Goal: Task Accomplishment & Management: Manage account settings

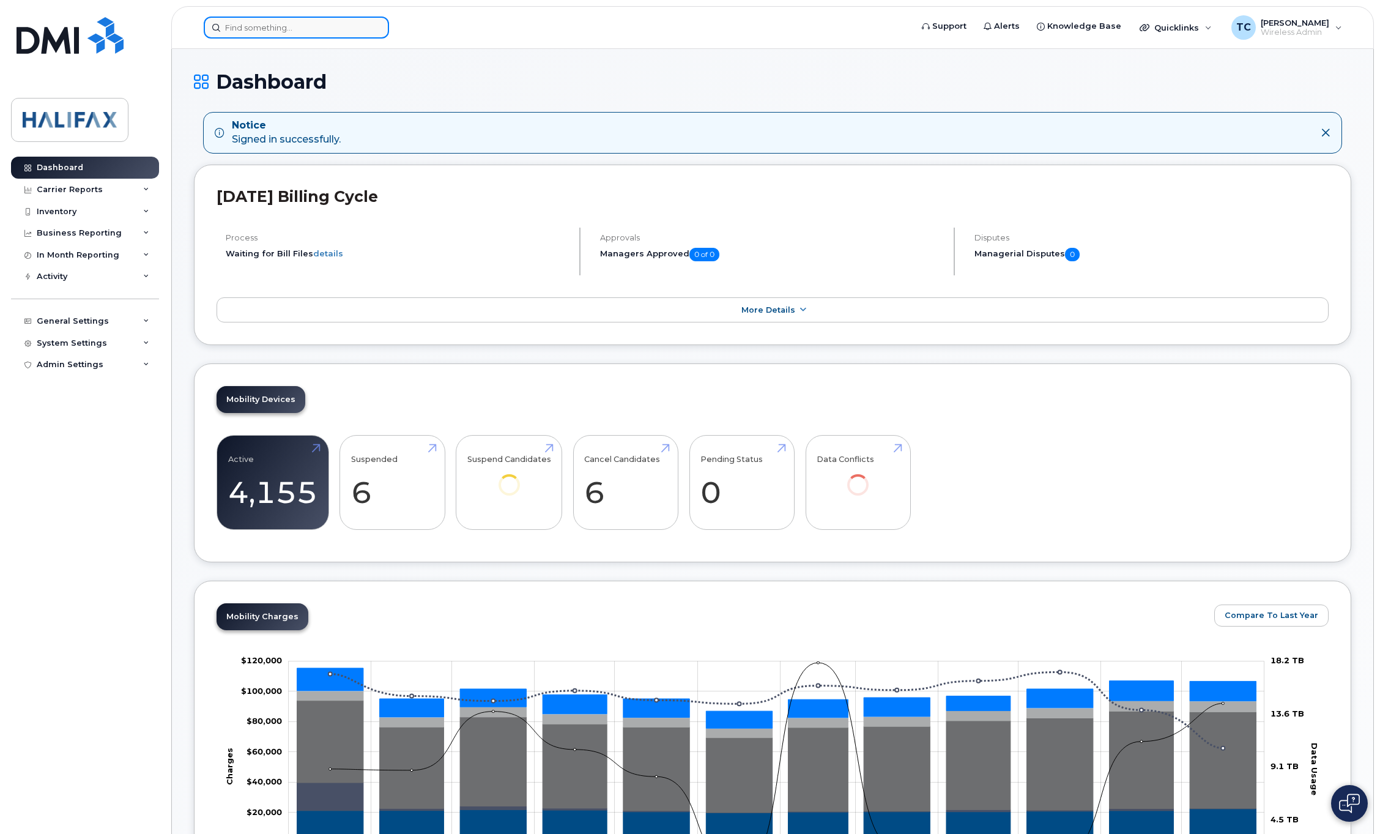
click at [285, 21] on input at bounding box center [296, 28] width 185 height 22
paste input "902-476-6161"
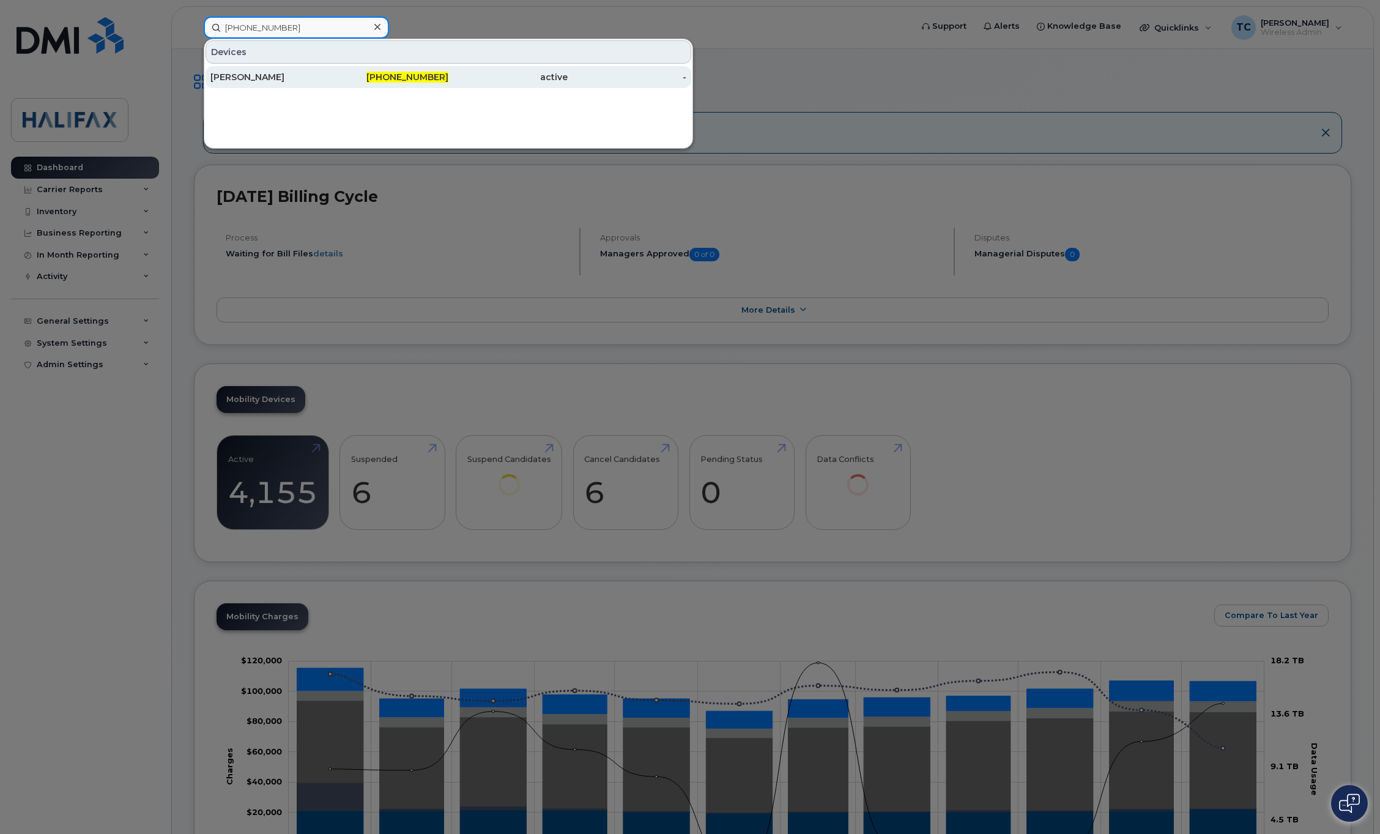
type input "902-476-6161"
click at [251, 72] on div "[PERSON_NAME]" at bounding box center [269, 77] width 119 height 12
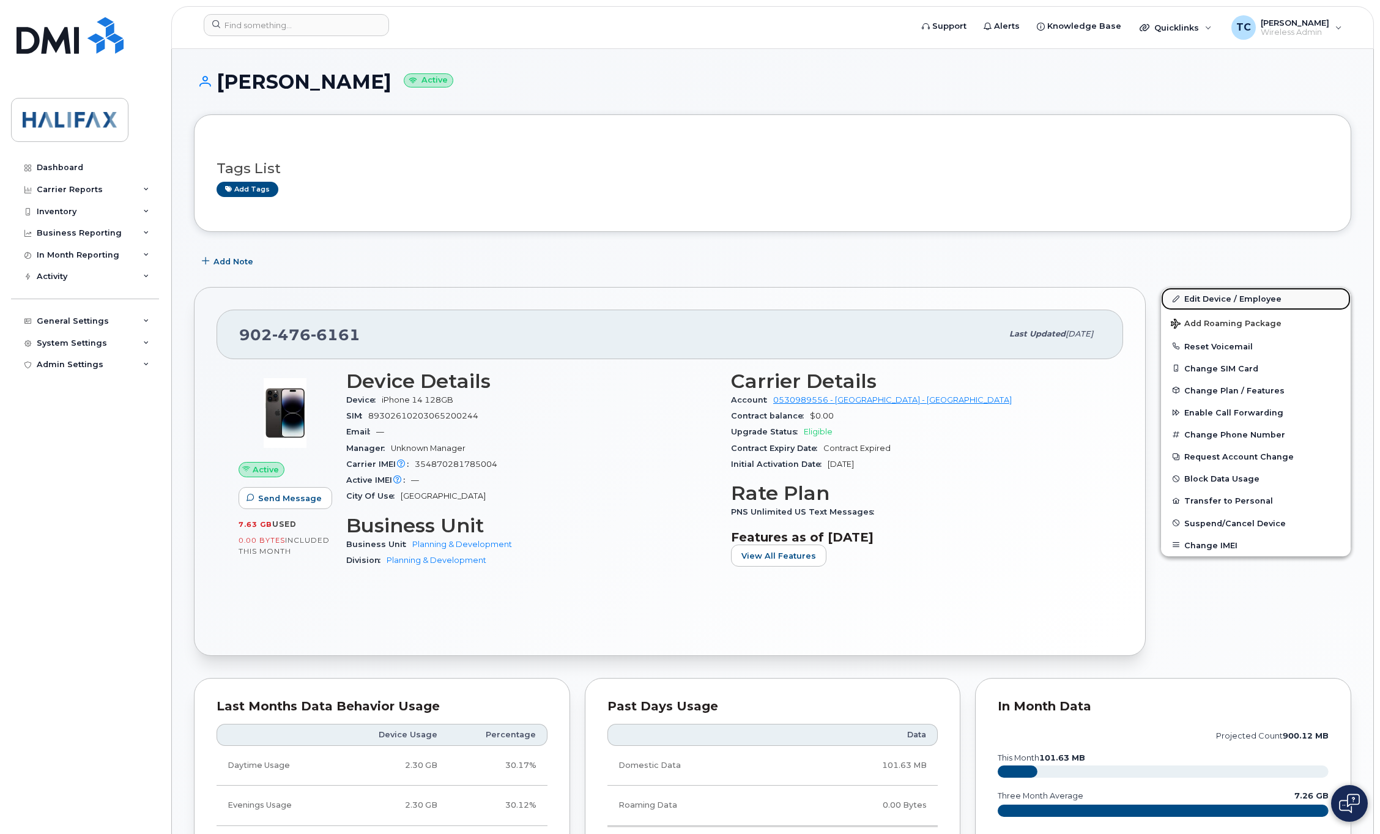
click at [1261, 298] on link "Edit Device / Employee" at bounding box center [1256, 298] width 190 height 22
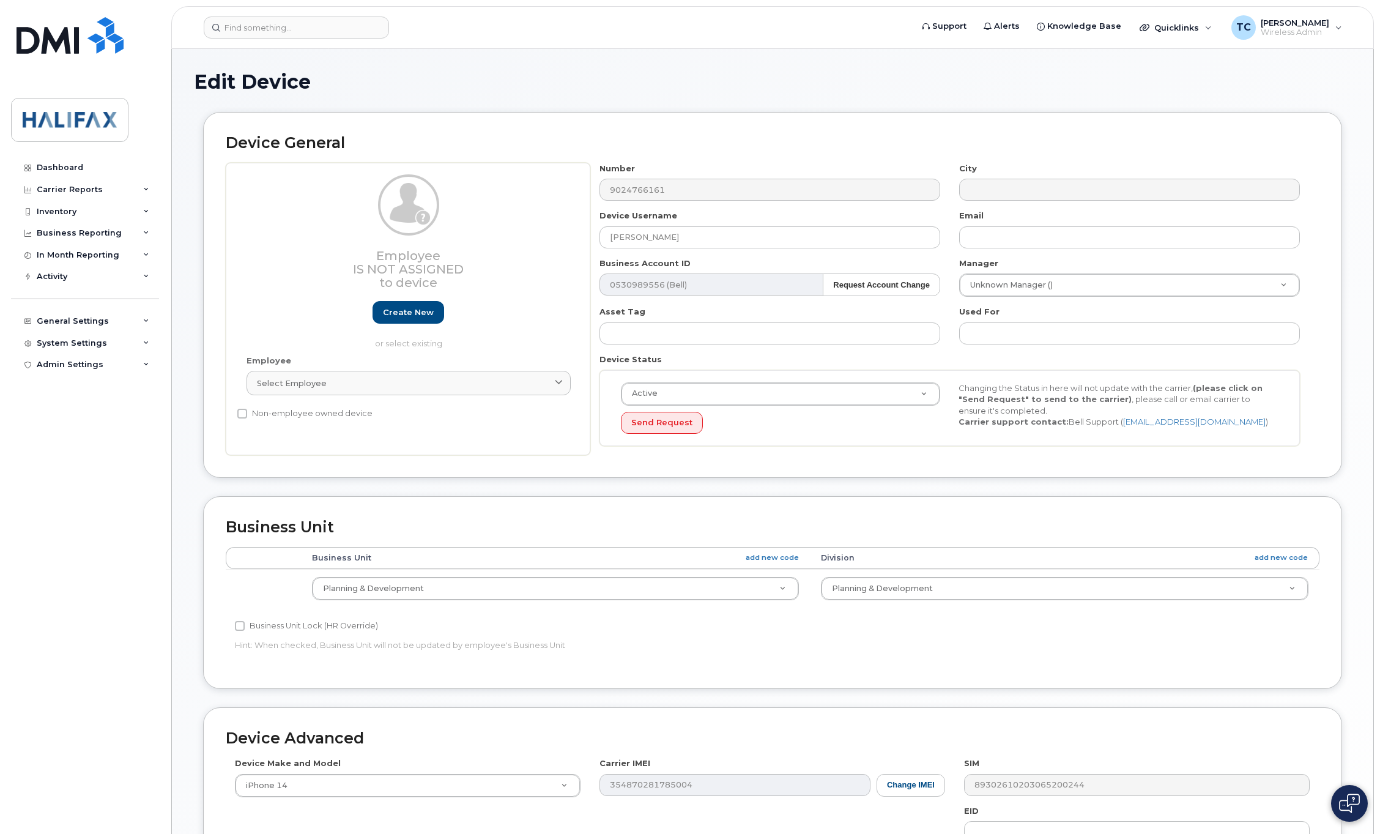
select select "29637098"
drag, startPoint x: 672, startPoint y: 239, endPoint x: 532, endPoint y: 217, distance: 141.2
click at [532, 217] on div "Employee Is not assigned to device Create new or select existing Employee Selec…" at bounding box center [773, 309] width 1094 height 293
paste input "Erin Allison"
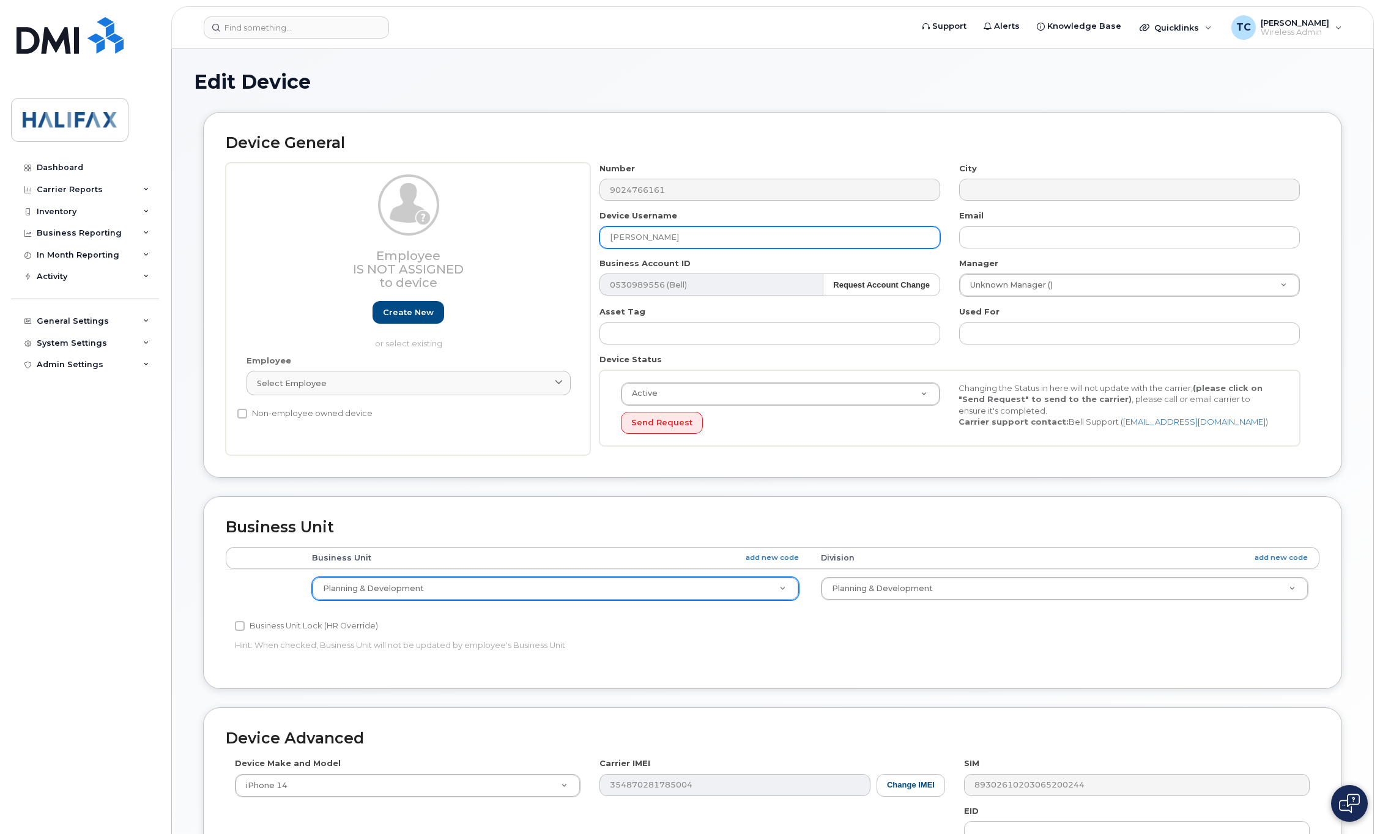
type input "Erin Allison"
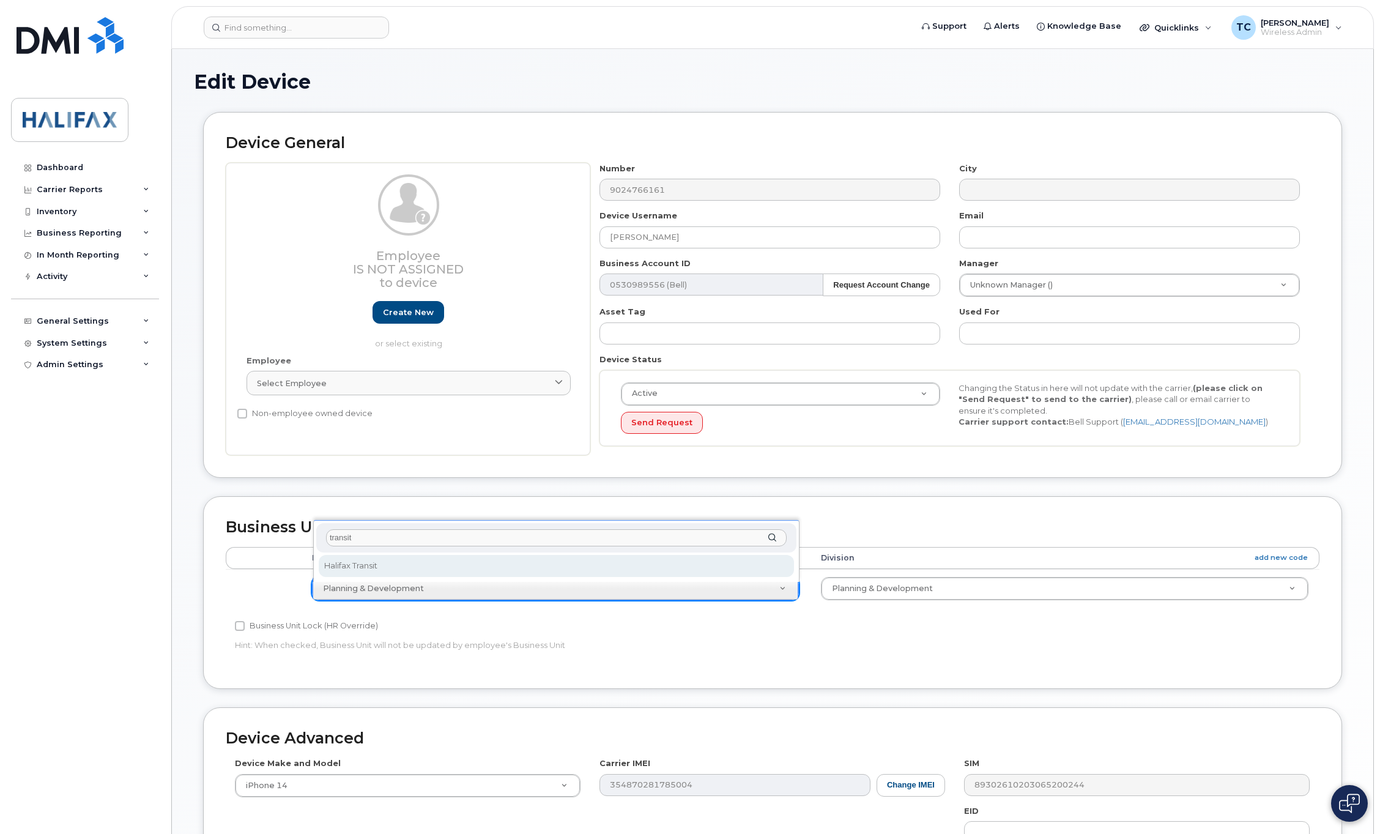
type input "transit"
drag, startPoint x: 368, startPoint y: 560, endPoint x: 627, endPoint y: 569, distance: 260.1
select select "29637130"
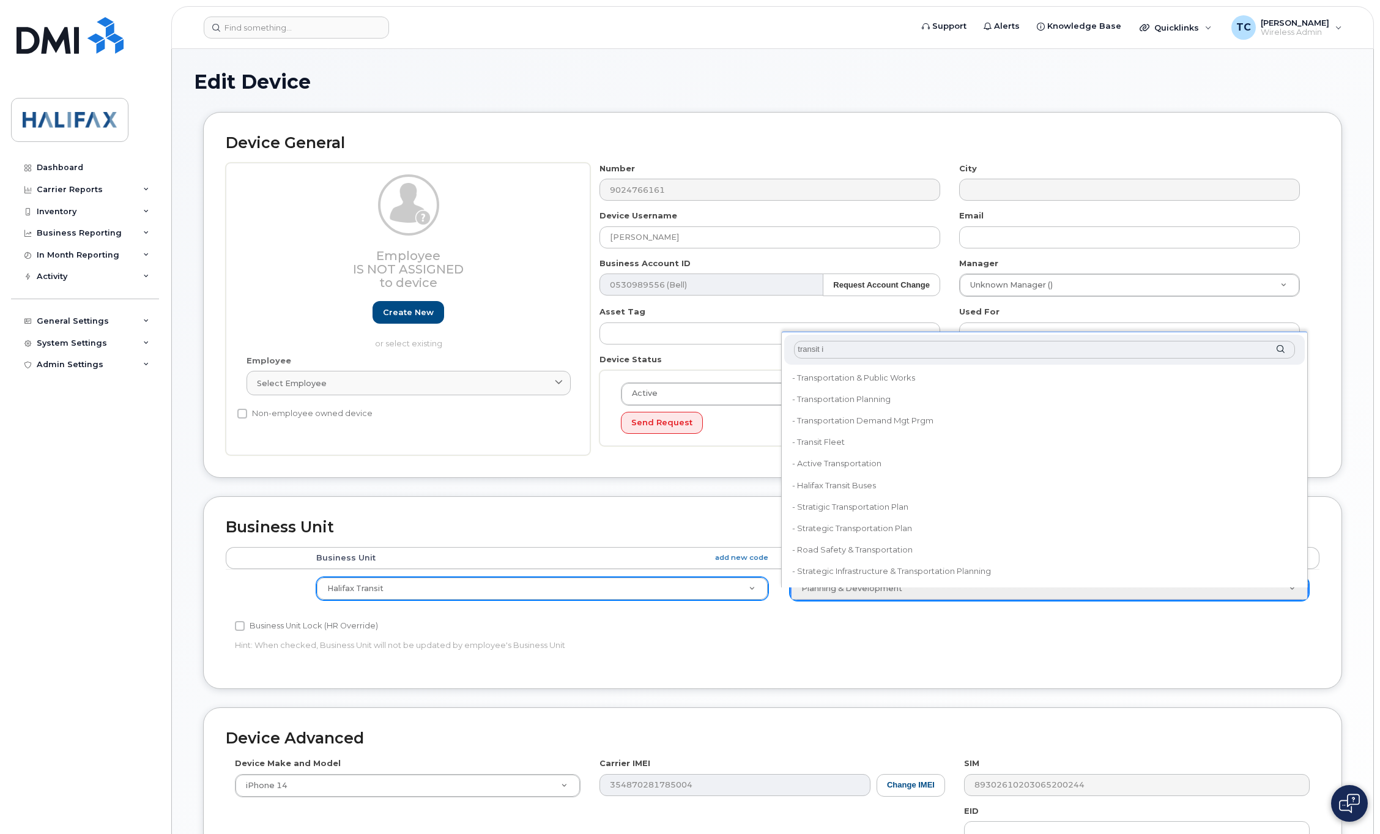
type input "transit in"
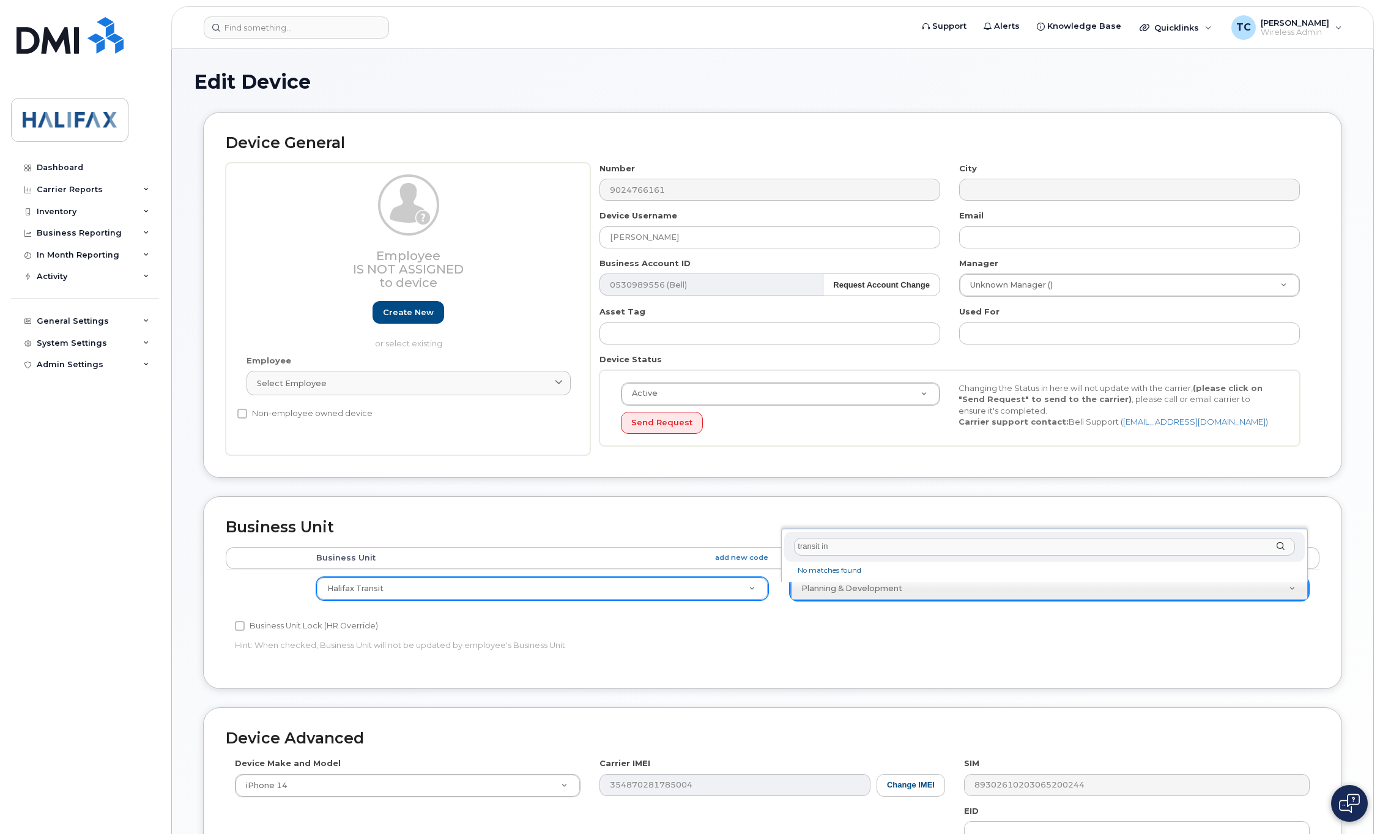
drag, startPoint x: 844, startPoint y: 546, endPoint x: 717, endPoint y: 546, distance: 126.6
click at [717, 546] on body "Support Alerts Knowledge Base Quicklinks Suspend / Cancel Device Change SIM Car…" at bounding box center [690, 536] width 1380 height 1072
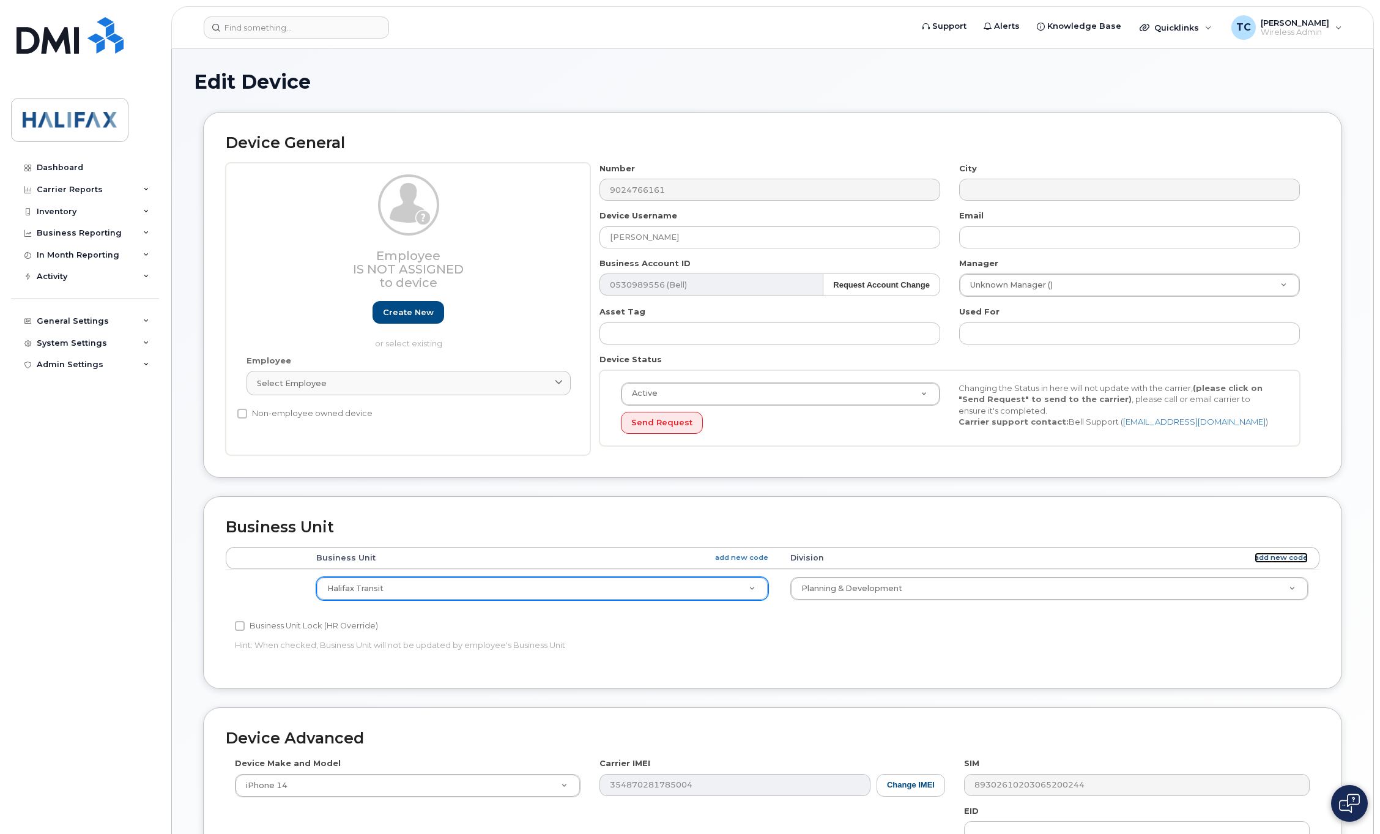
click at [1278, 558] on link "add new code" at bounding box center [1280, 557] width 53 height 10
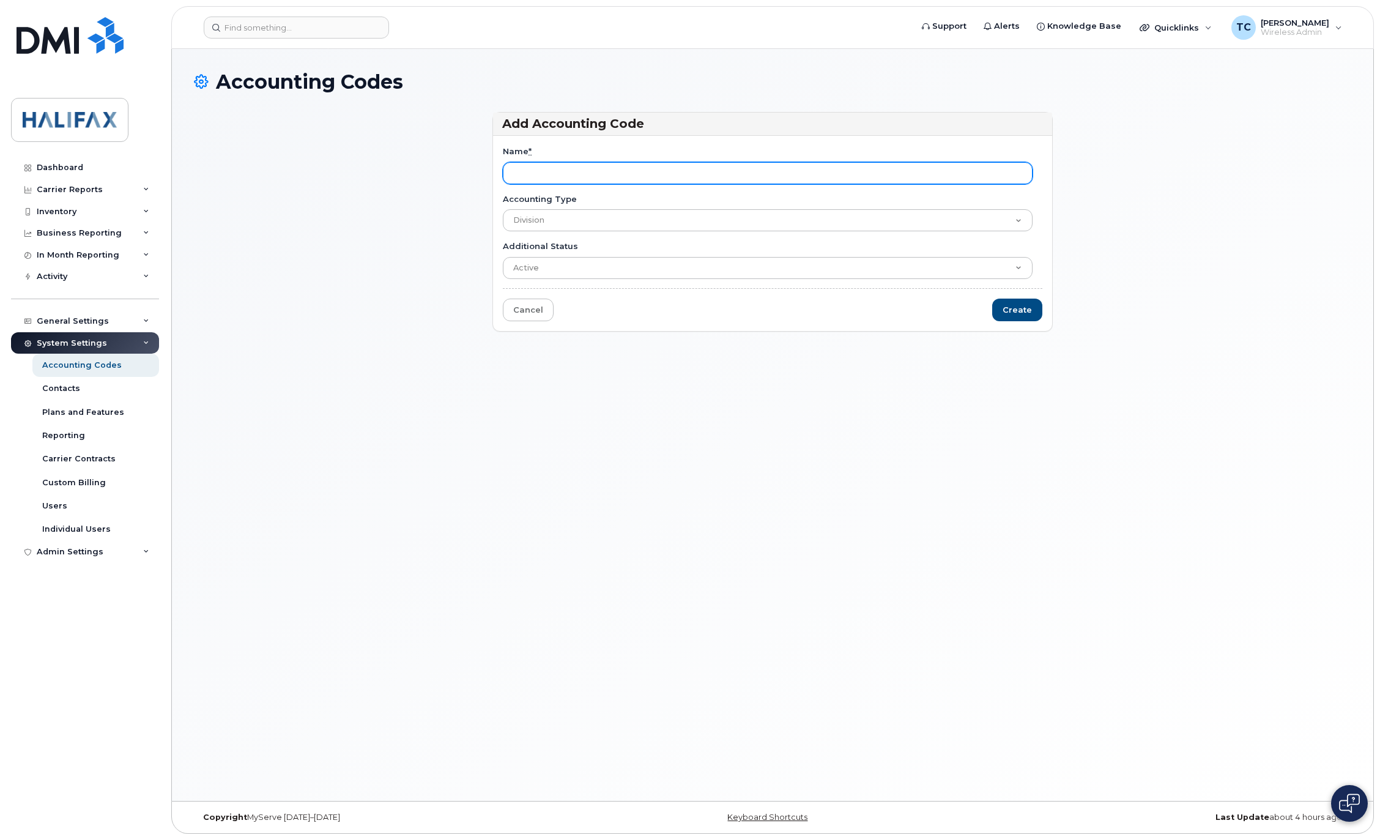
click at [560, 165] on input "Name *" at bounding box center [768, 173] width 530 height 22
type input "Transit Infrastructure"
click at [1022, 310] on input "Create" at bounding box center [1017, 309] width 50 height 23
type input "Saving..."
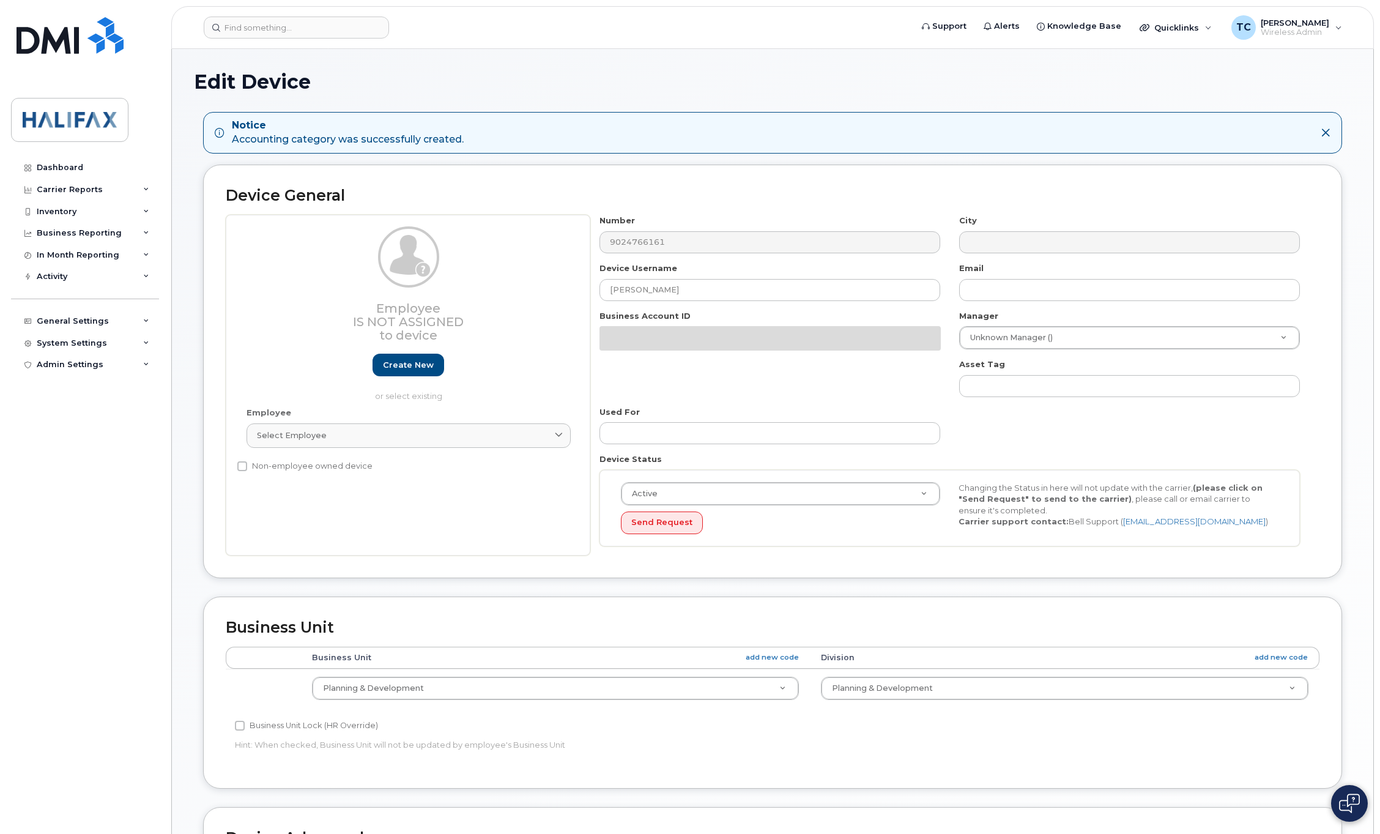
select select "29637098"
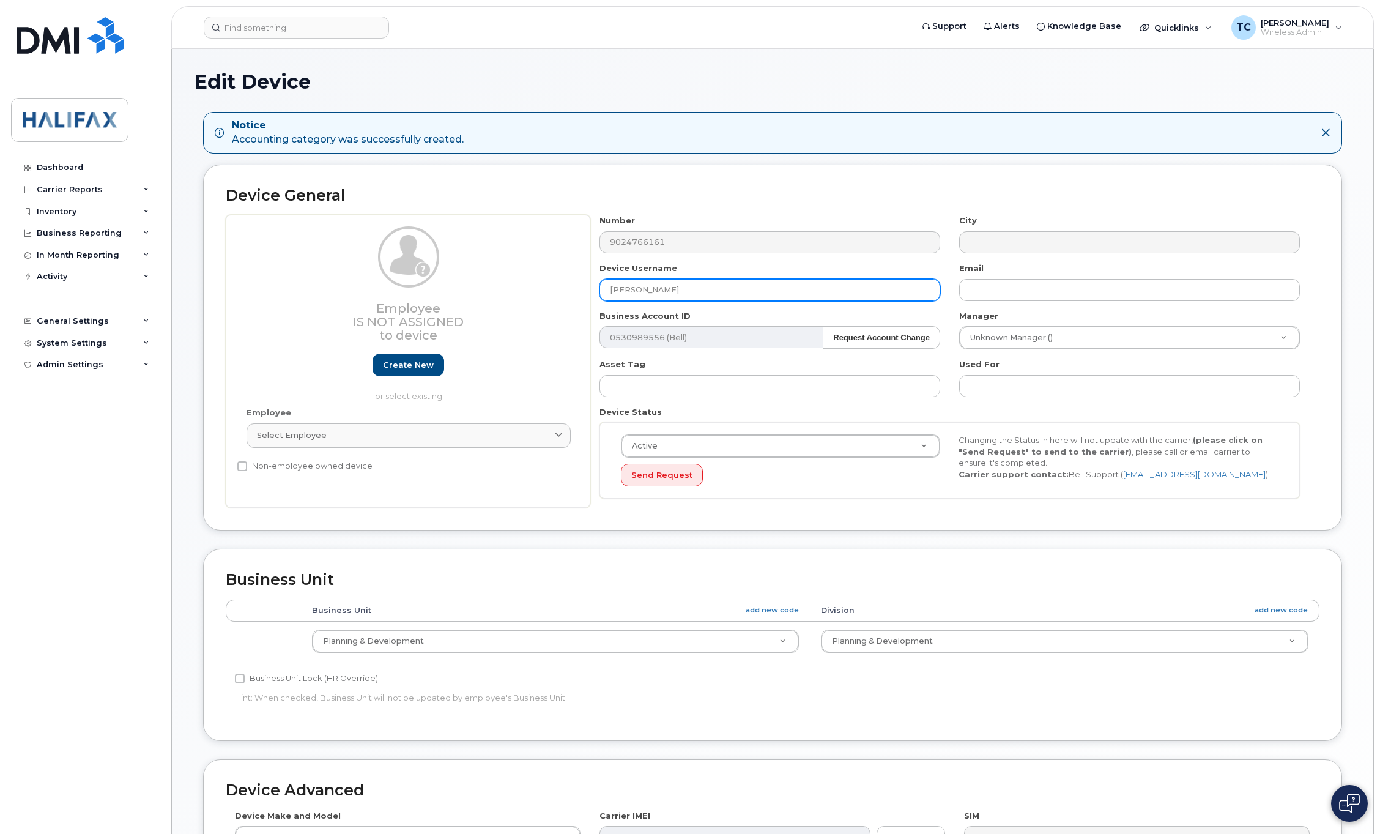
drag, startPoint x: 738, startPoint y: 299, endPoint x: 223, endPoint y: 268, distance: 516.5
click at [223, 268] on div "Device General Employee Is not assigned to device Create new or select existing…" at bounding box center [772, 348] width 1139 height 366
paste input "[PERSON_NAME]"
type input "[PERSON_NAME]"
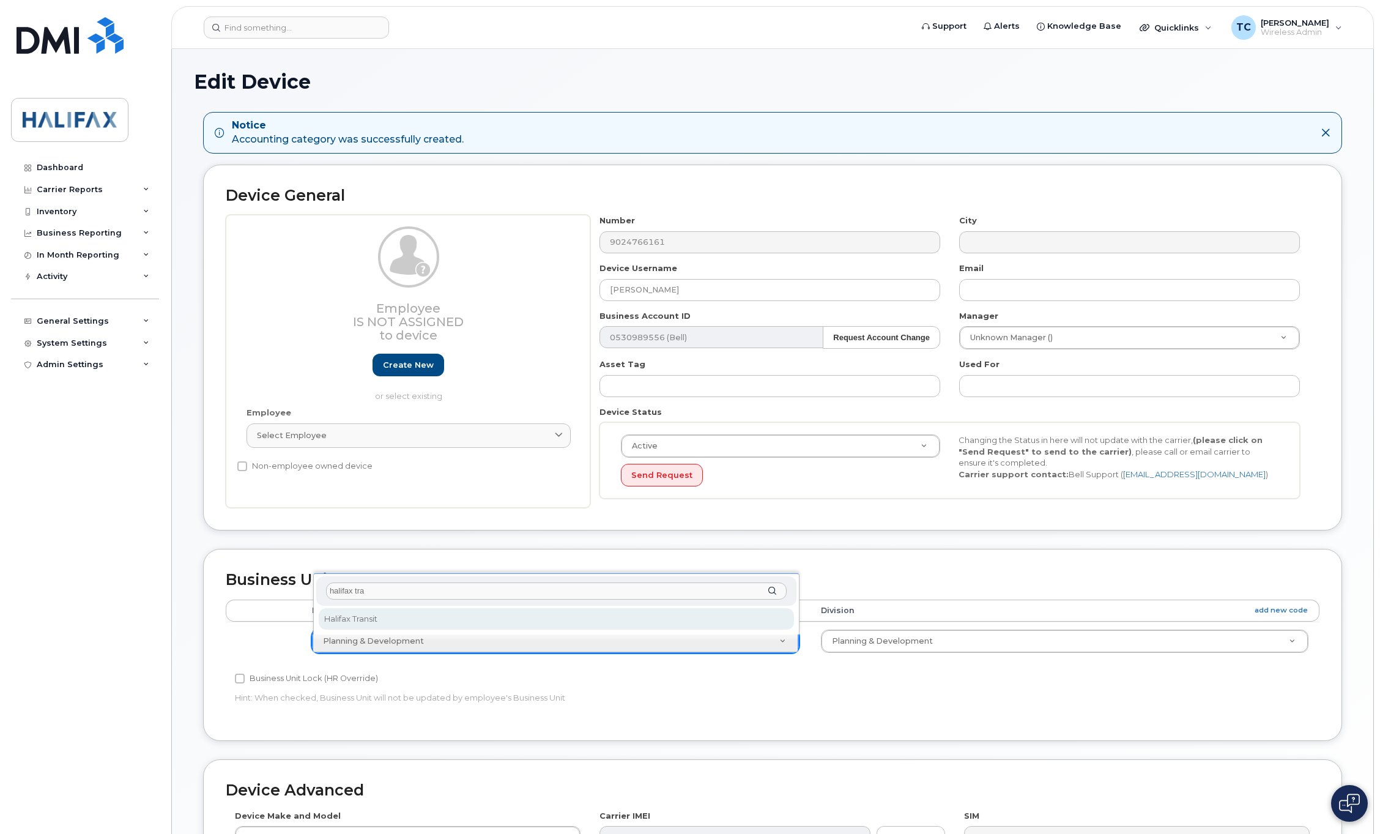
type input "halifax tra"
select select "29637130"
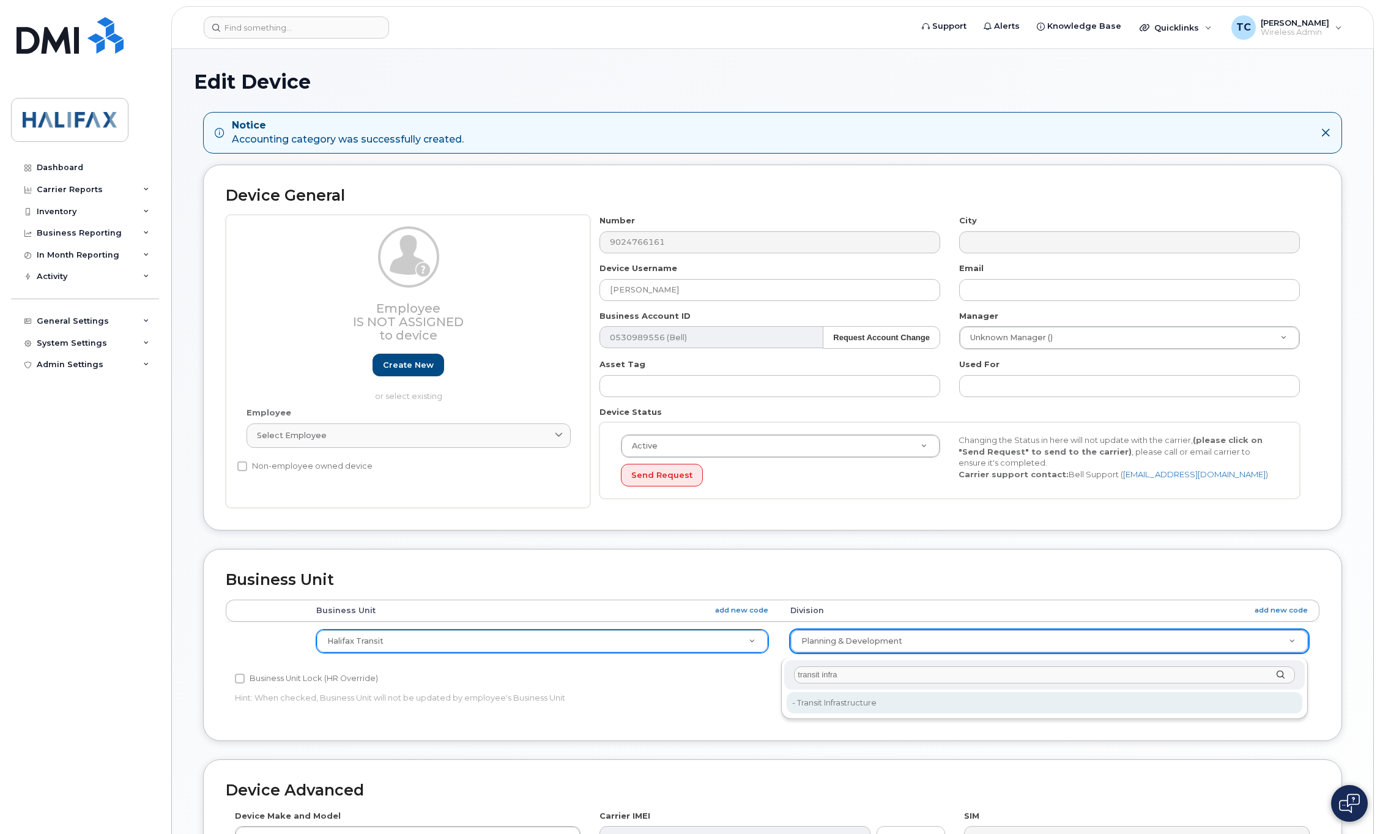
type input "transit infra"
type input "35921730"
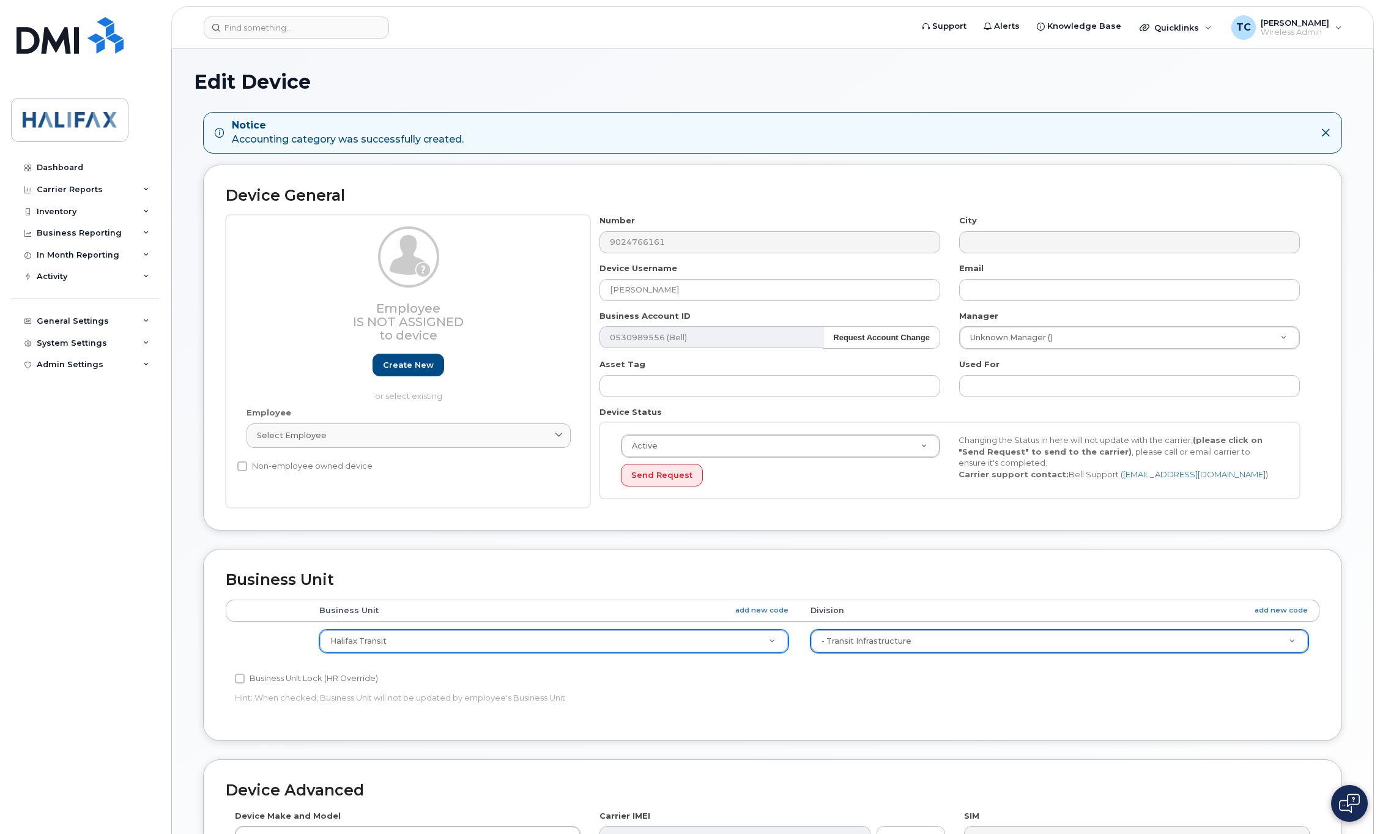
drag, startPoint x: 894, startPoint y: 644, endPoint x: 999, endPoint y: 598, distance: 114.8
drag, startPoint x: 776, startPoint y: 701, endPoint x: 784, endPoint y: 703, distance: 8.2
click at [776, 701] on p "Hint: When checked, Business Unit will not be updated by employee's Business Un…" at bounding box center [590, 698] width 710 height 12
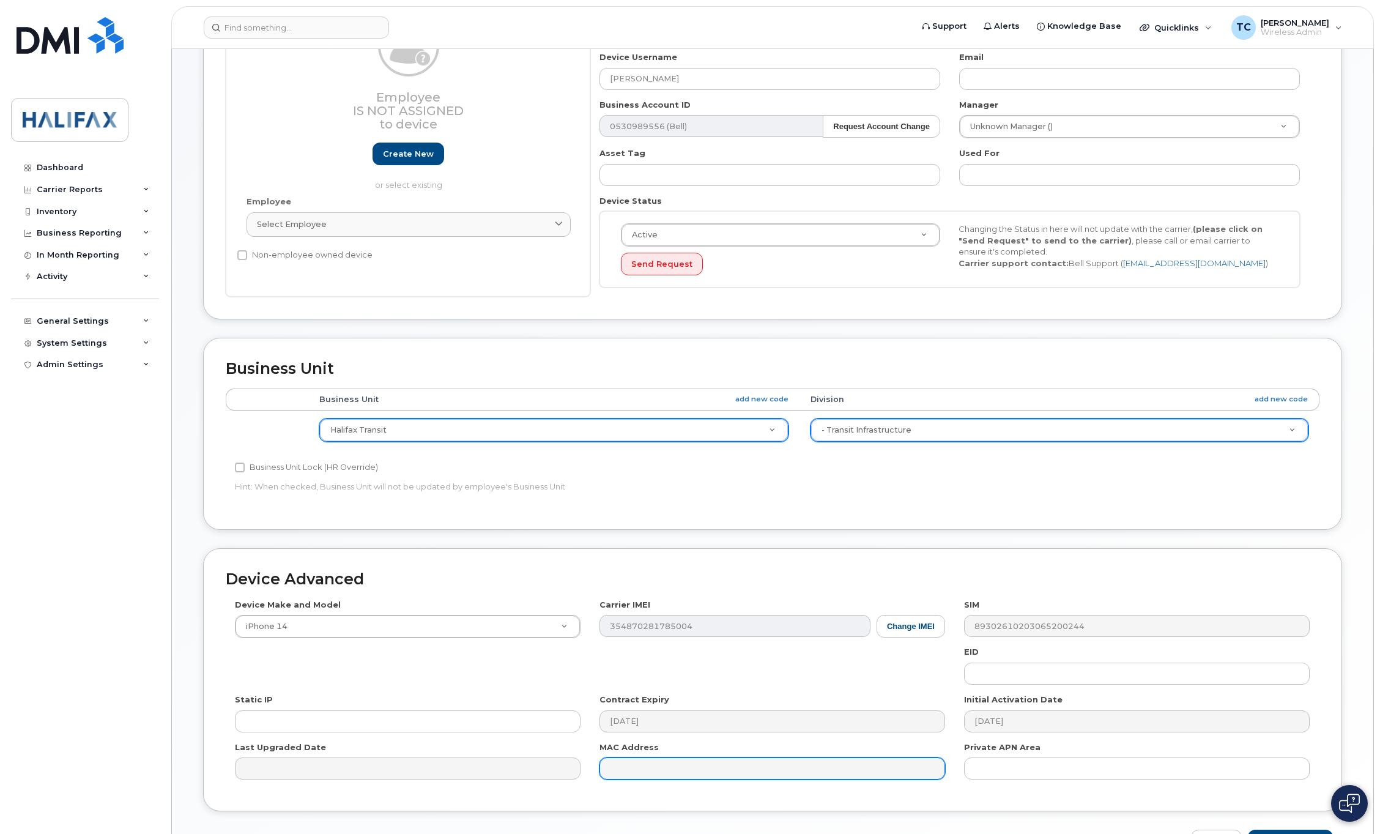
scroll to position [297, 0]
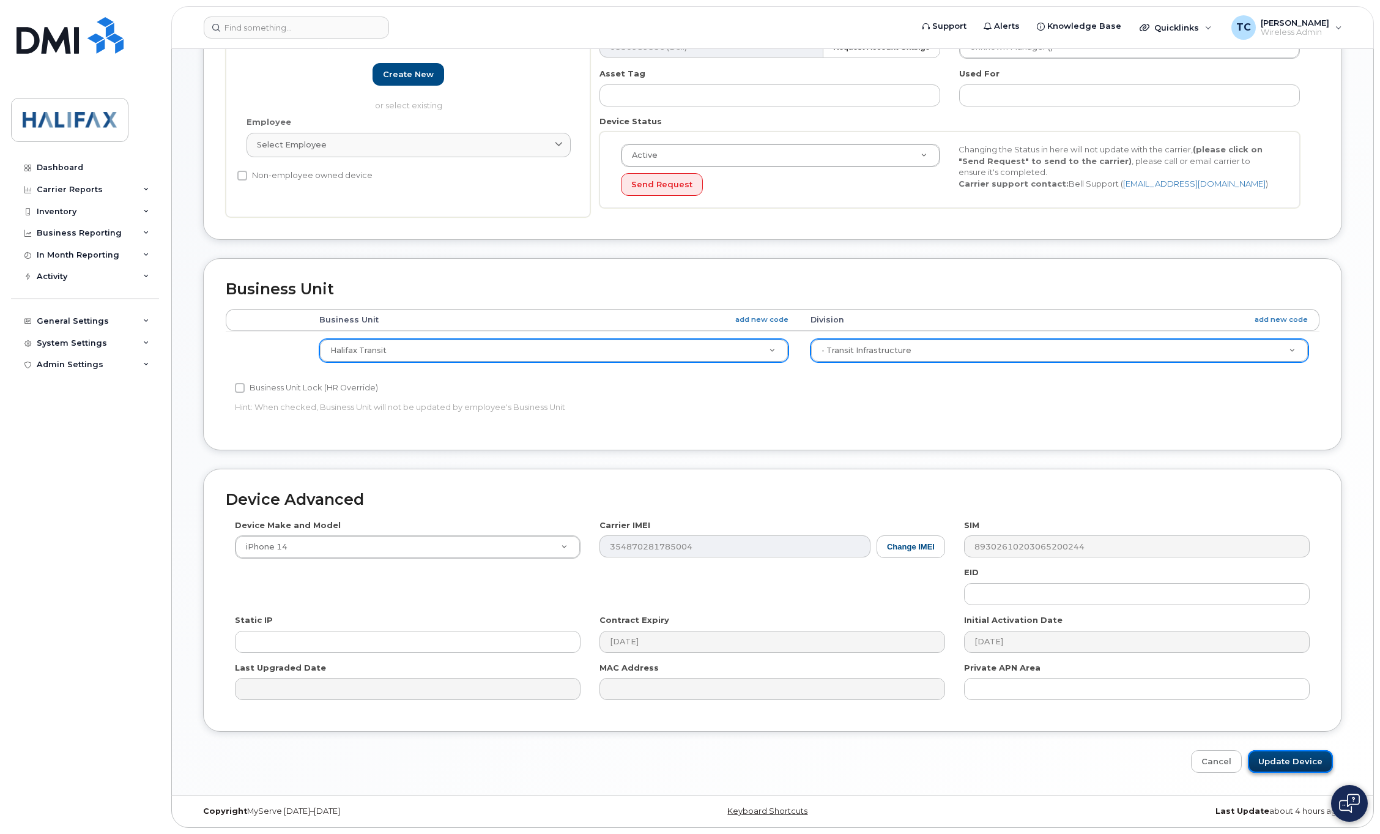
click at [1297, 760] on input "Update Device" at bounding box center [1290, 761] width 85 height 23
type input "Saving..."
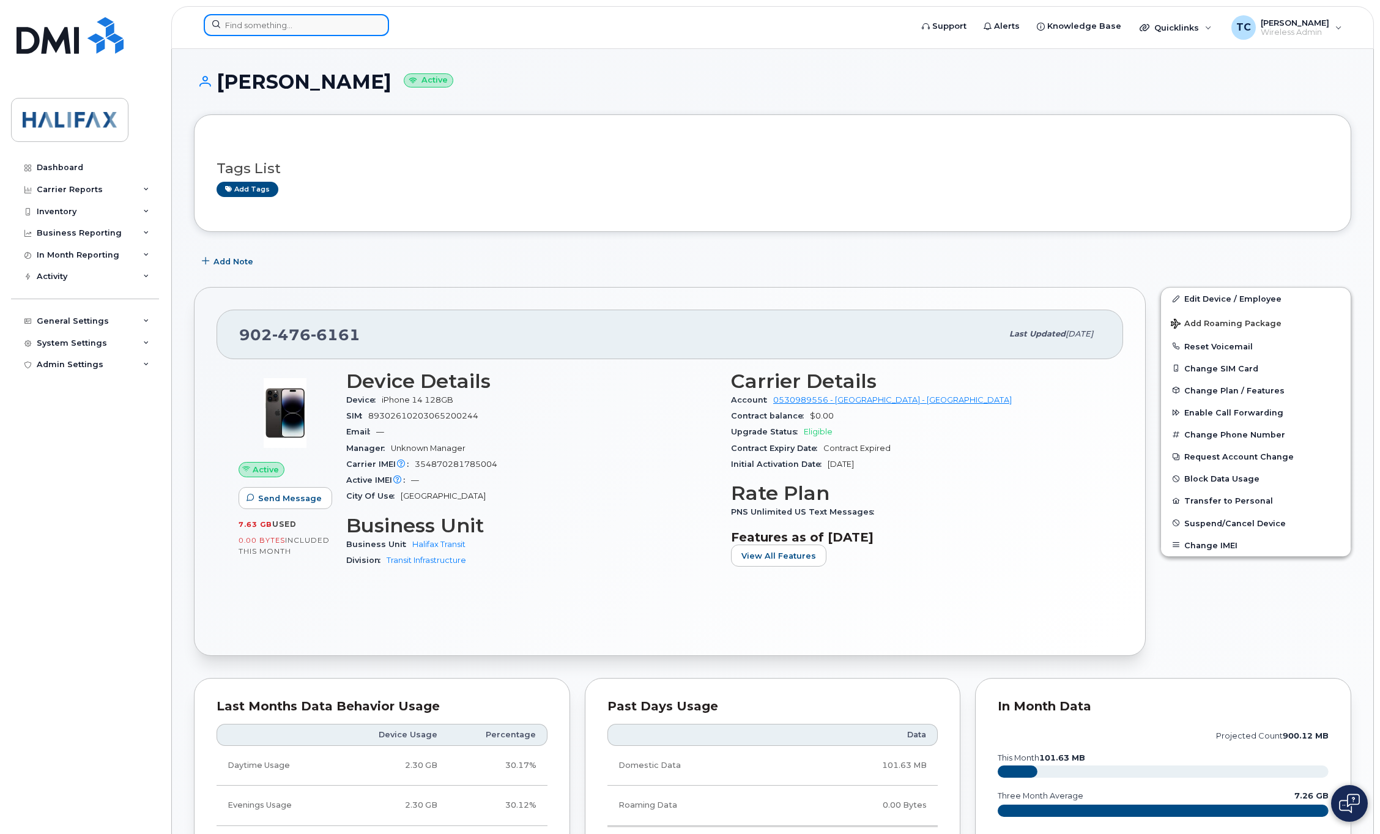
click at [294, 24] on input at bounding box center [296, 25] width 185 height 22
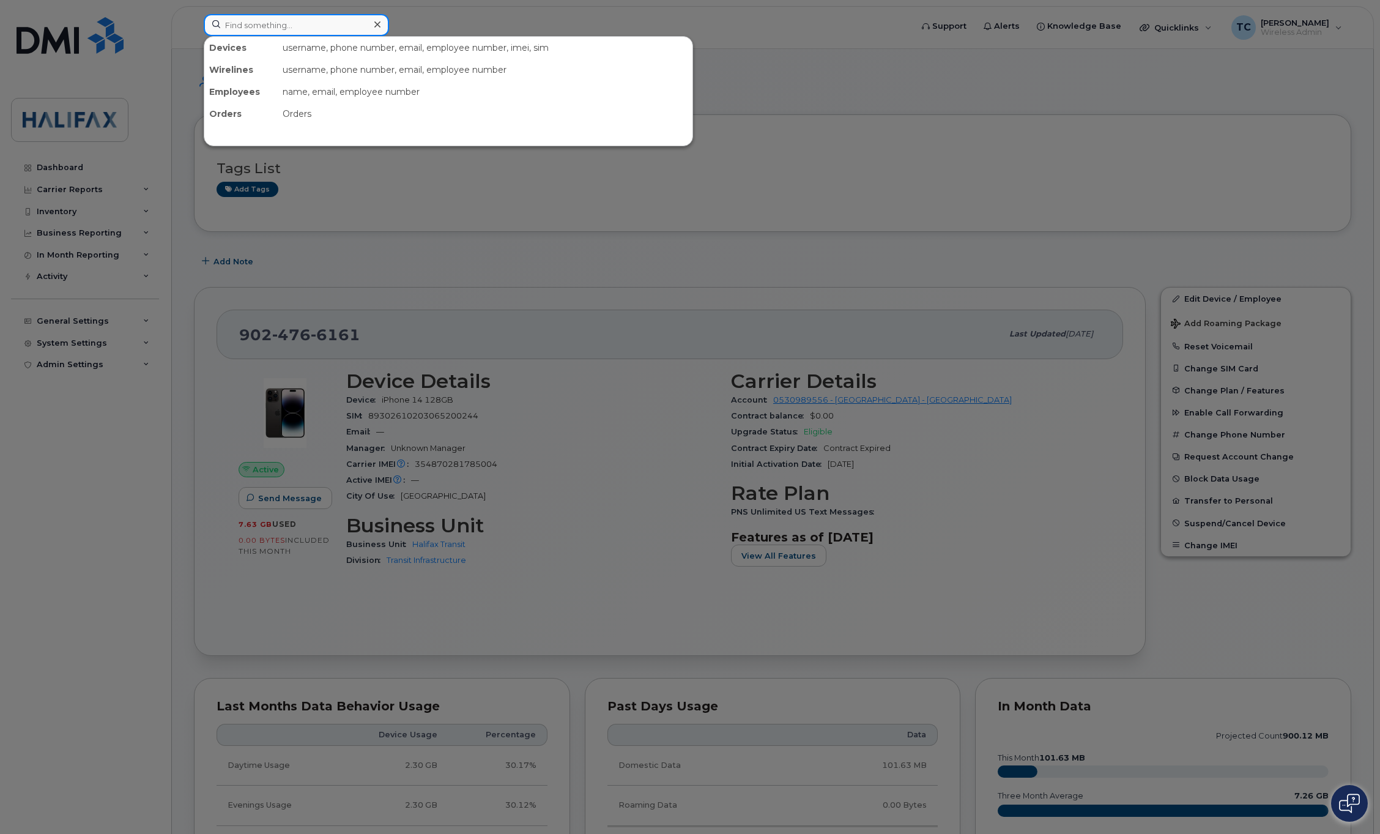
paste input "89302610207418177991"
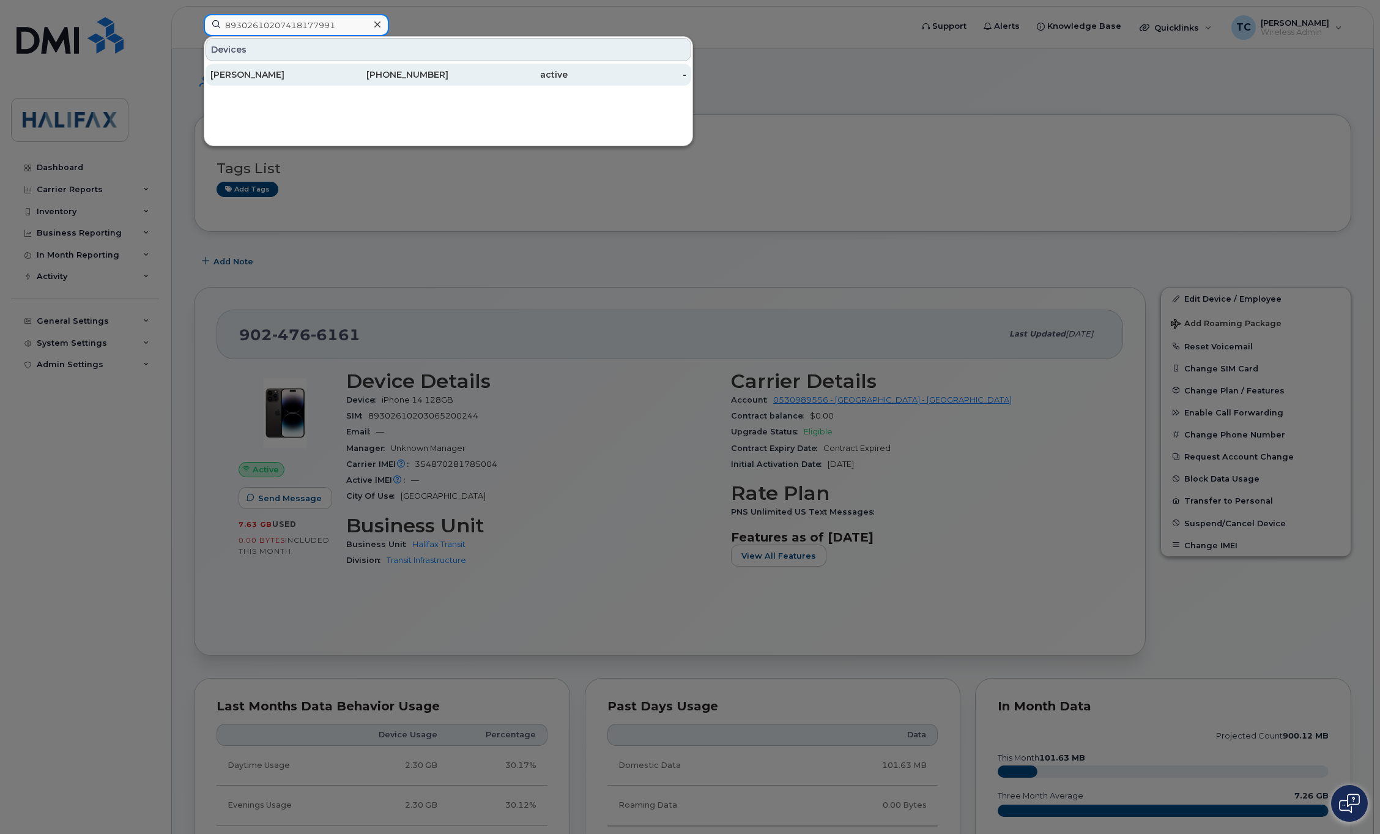
type input "89302610207418177991"
click at [272, 78] on div "[PERSON_NAME]" at bounding box center [269, 74] width 119 height 12
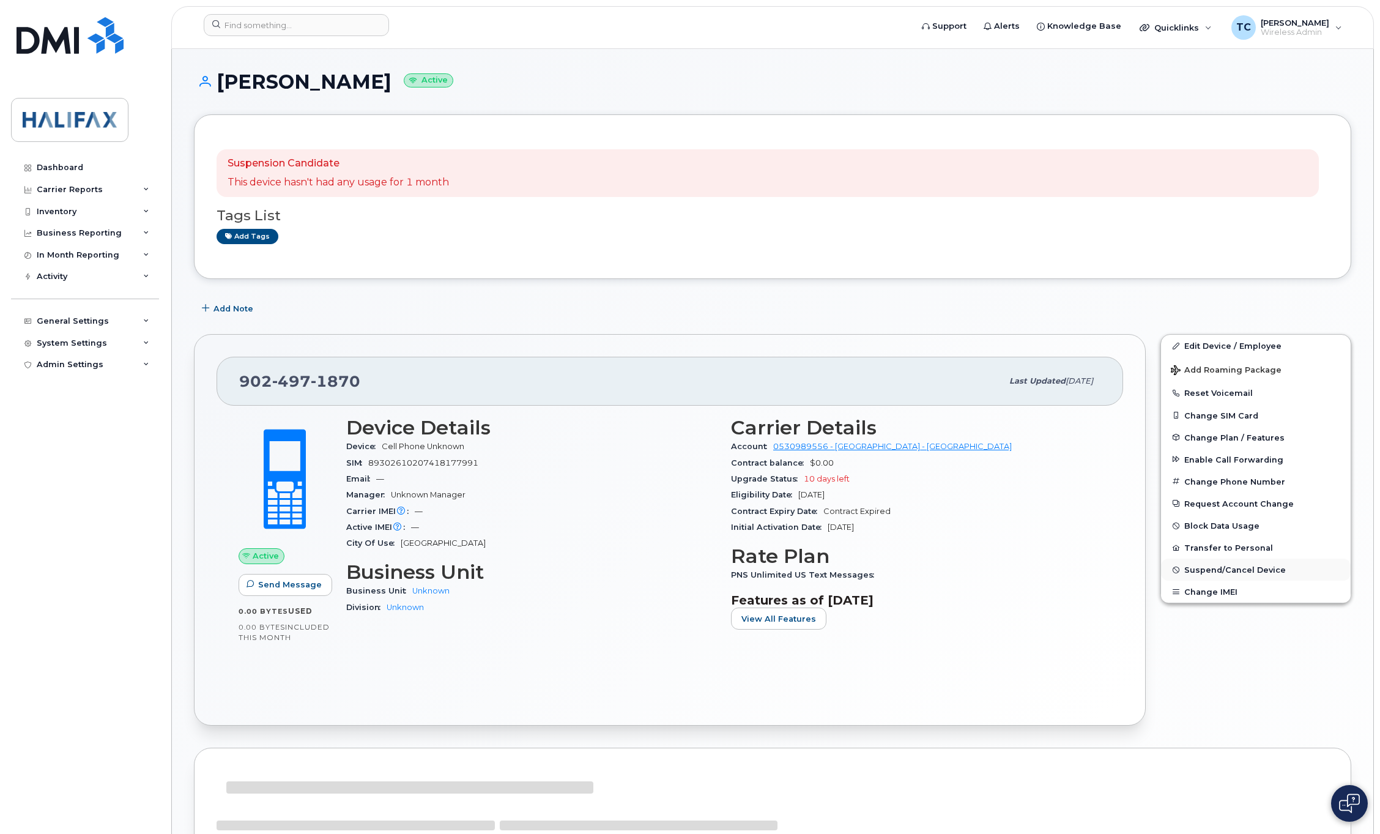
click at [1199, 571] on span "Suspend/Cancel Device" at bounding box center [1235, 569] width 102 height 9
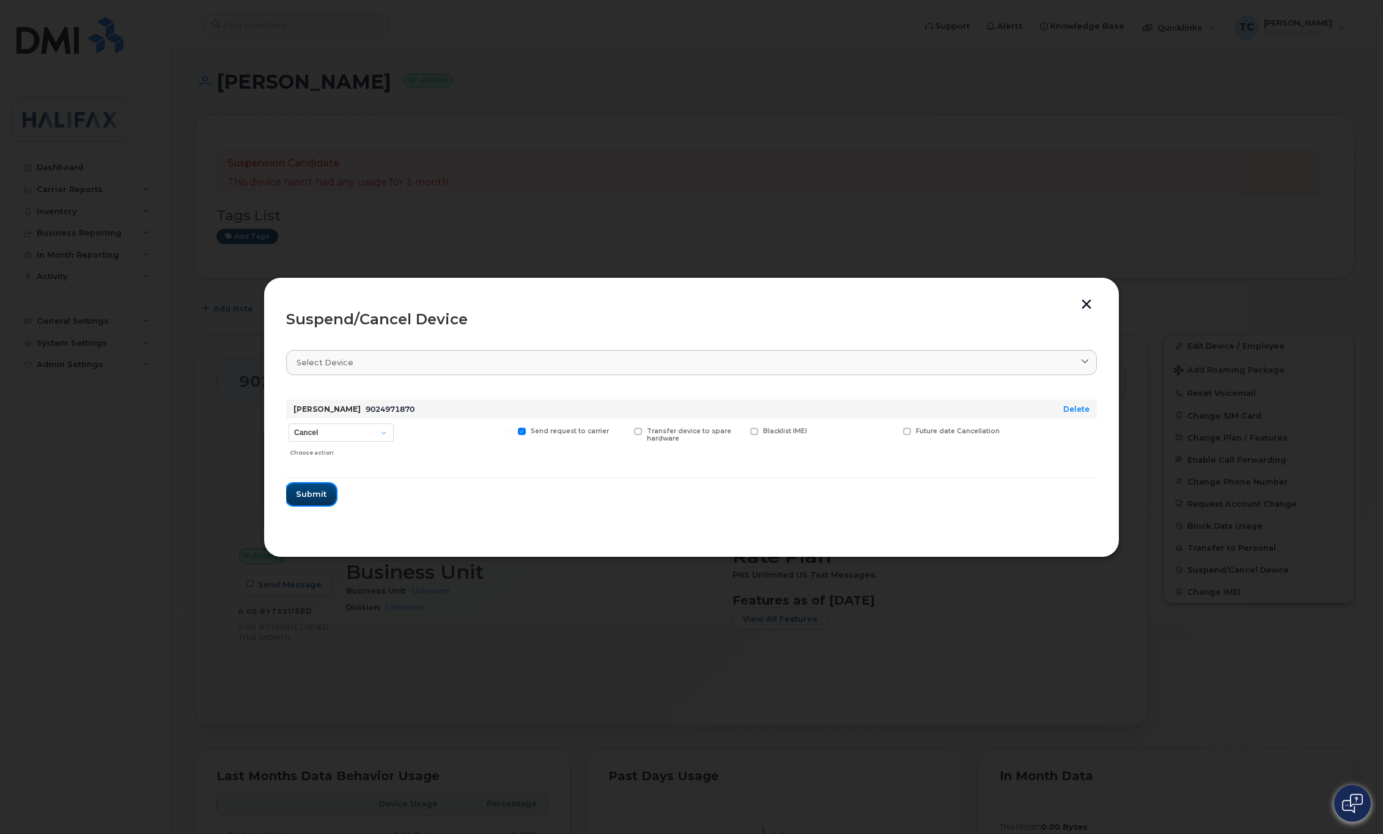
click at [316, 488] on span "Submit" at bounding box center [311, 494] width 31 height 12
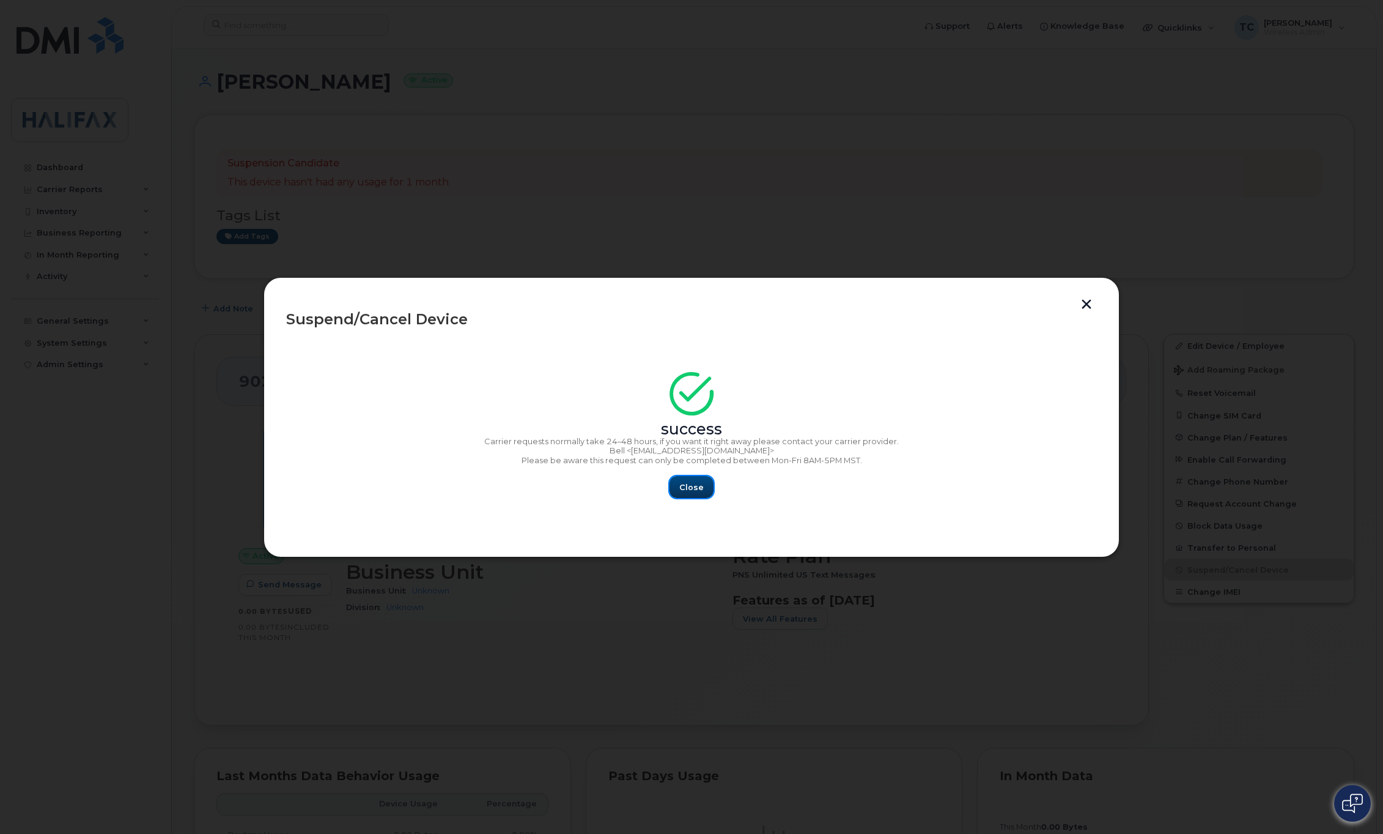
click at [690, 496] on button "Close" at bounding box center [692, 487] width 44 height 22
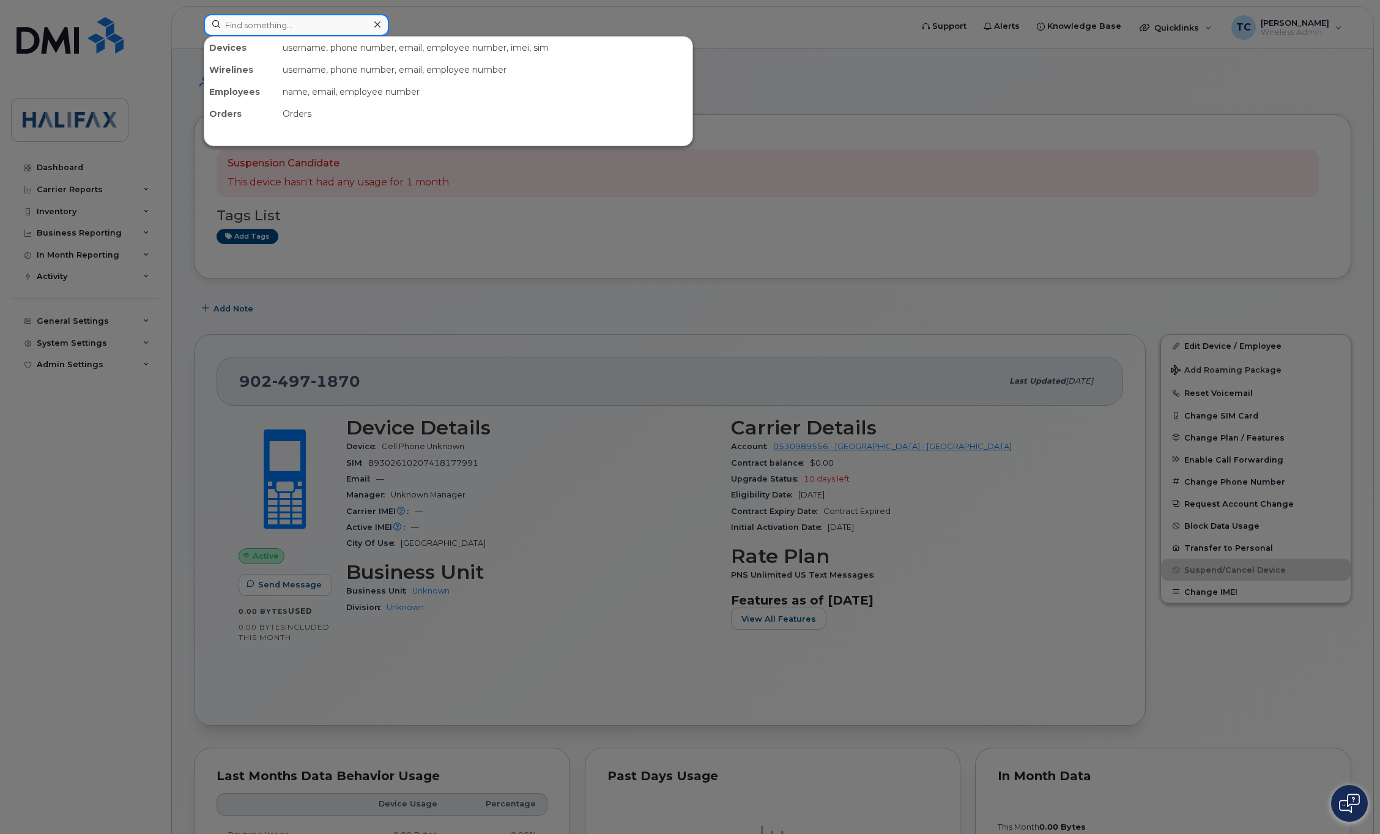
drag, startPoint x: 279, startPoint y: 30, endPoint x: 285, endPoint y: 26, distance: 7.5
click at [279, 30] on input at bounding box center [296, 25] width 185 height 22
paste input "89302610207418177991"
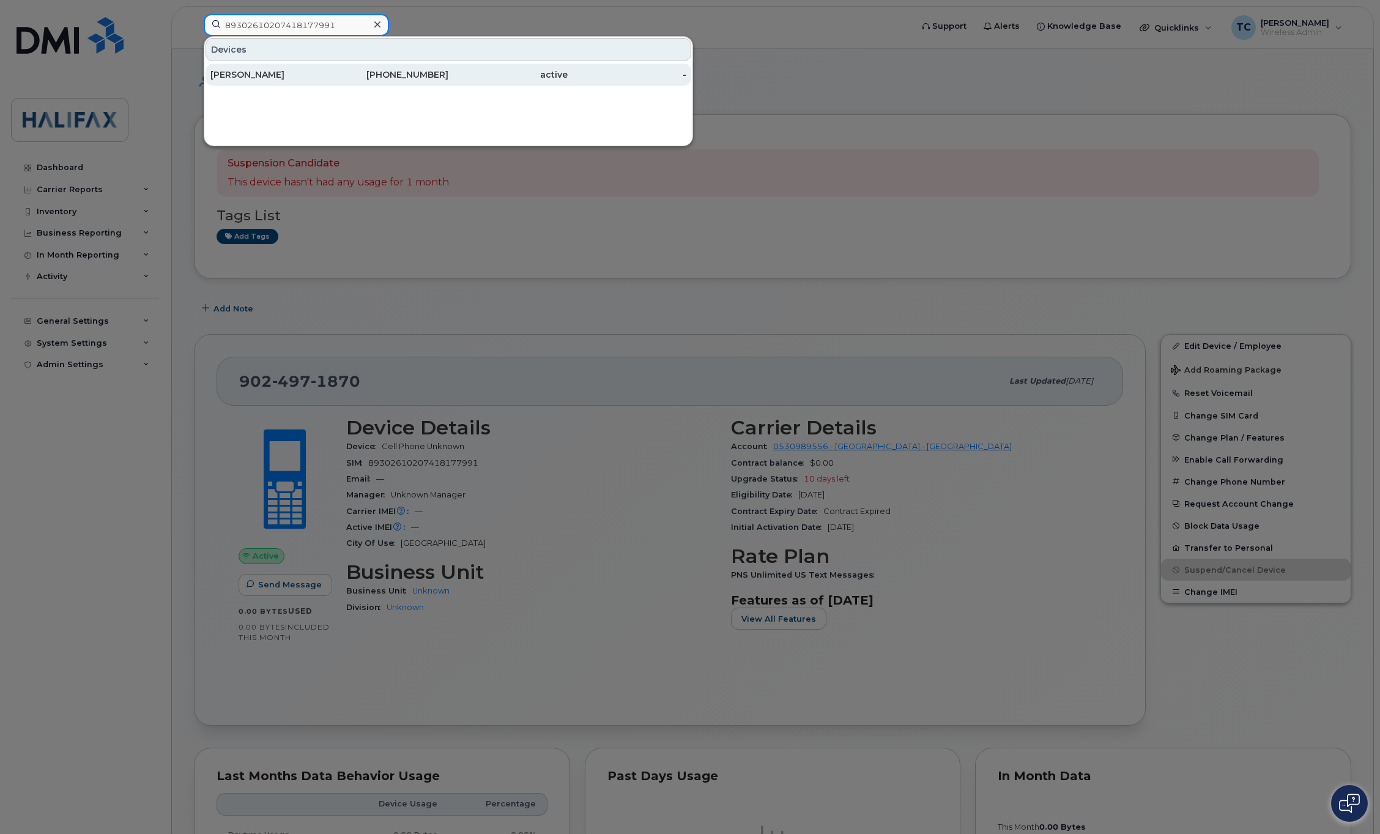
type input "89302610207418177991"
click at [245, 76] on div "Sally Christie" at bounding box center [269, 74] width 119 height 12
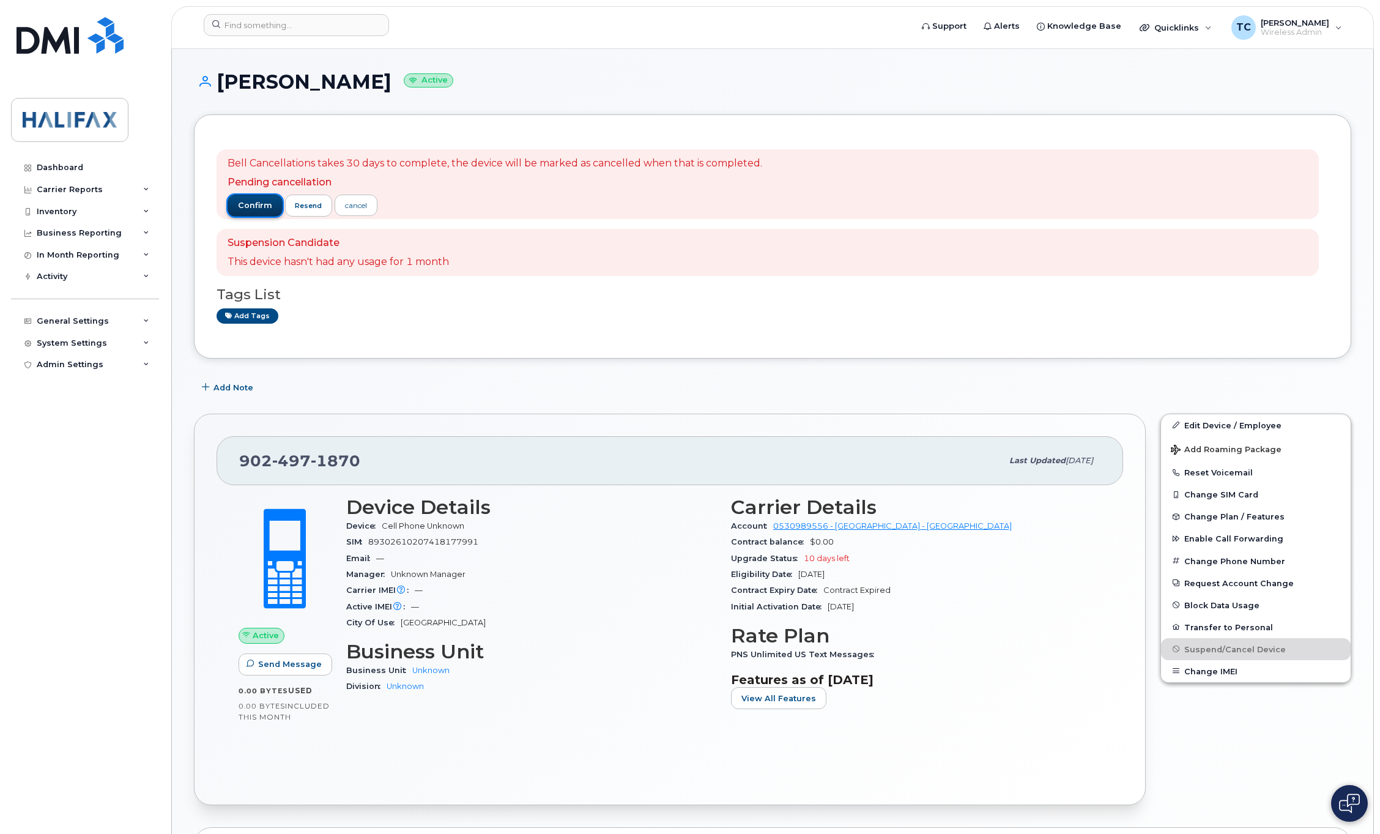
click at [252, 205] on span "confirm" at bounding box center [255, 205] width 34 height 11
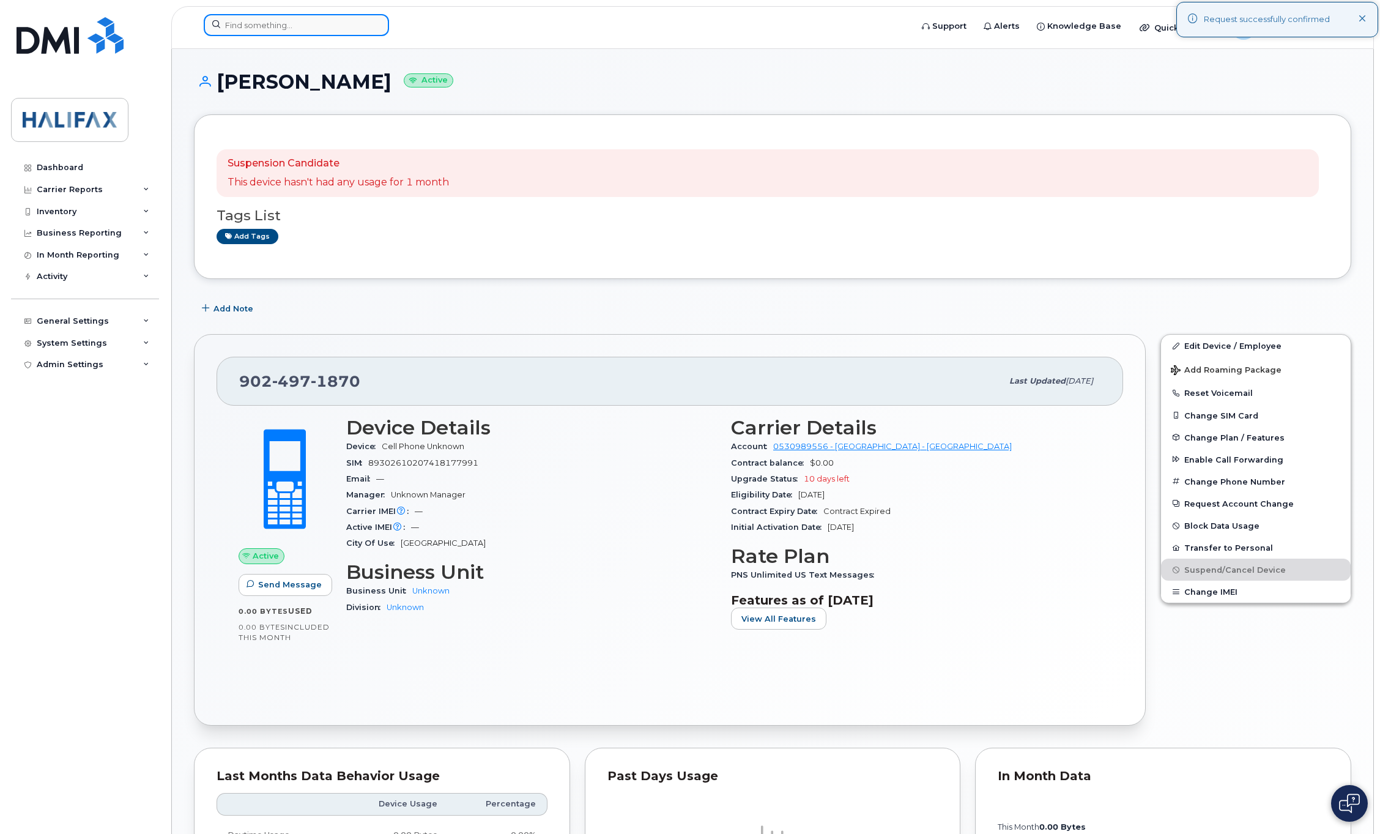
click at [299, 26] on input at bounding box center [296, 25] width 185 height 22
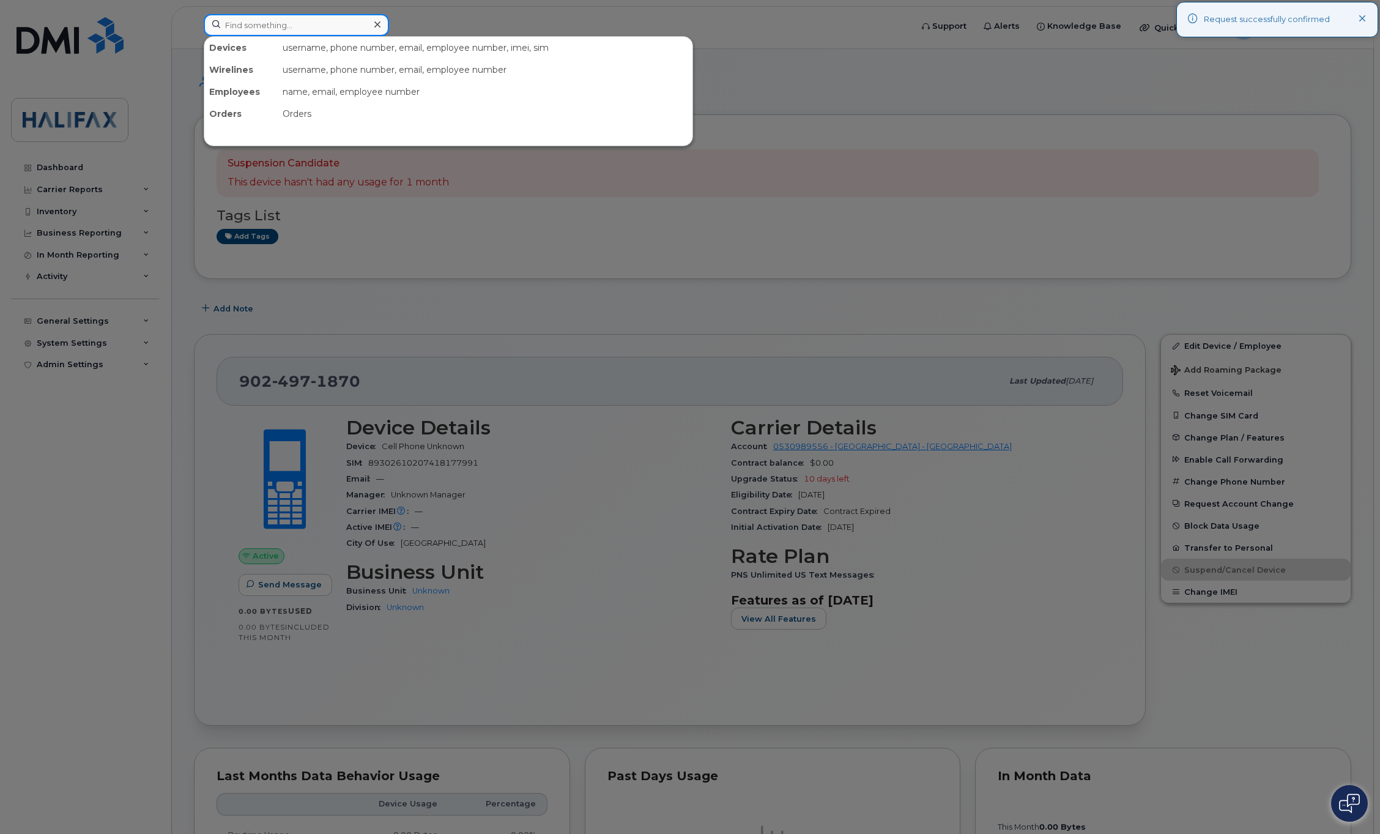
paste input "89302610103030072936"
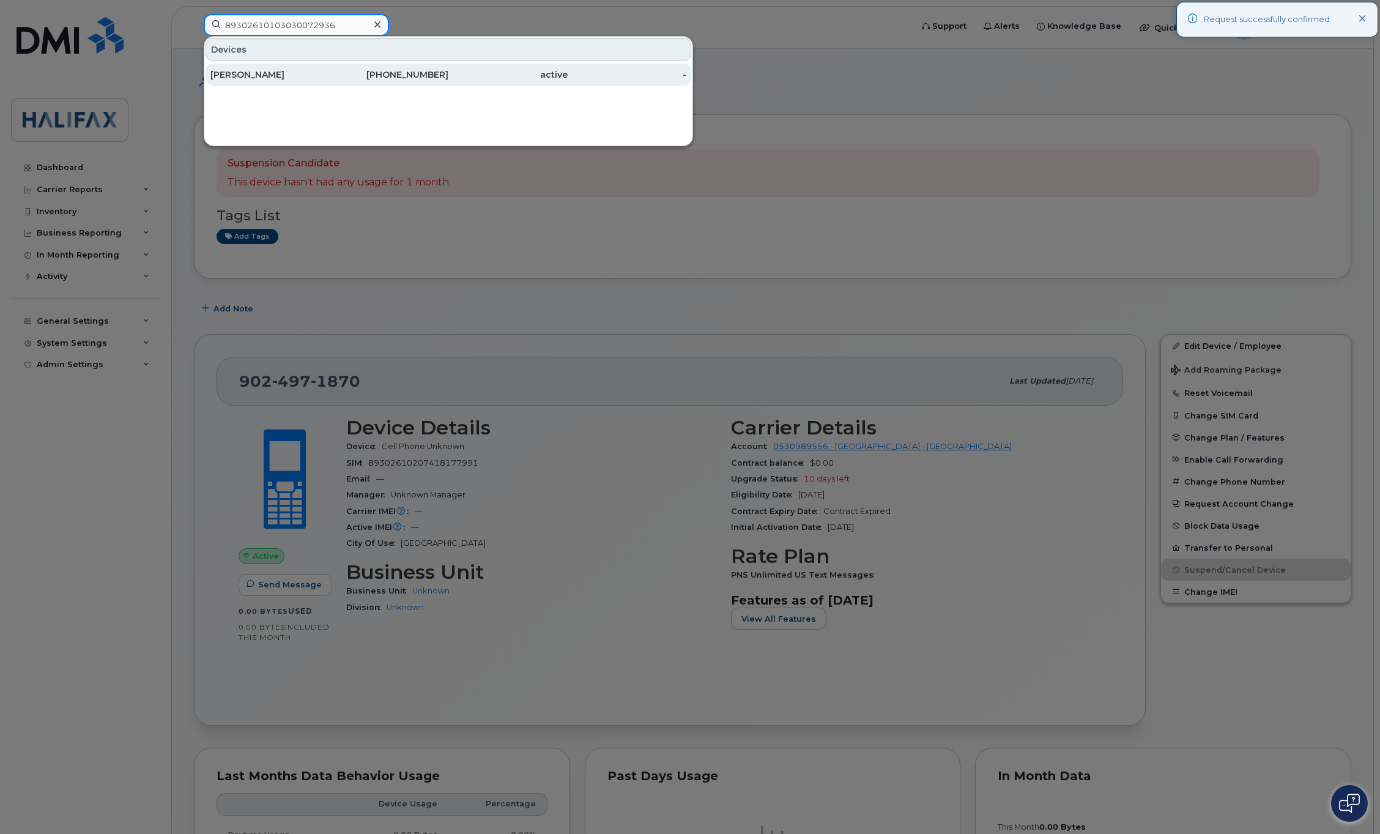
type input "89302610103030072936"
click at [245, 74] on div "[PERSON_NAME]" at bounding box center [269, 74] width 119 height 12
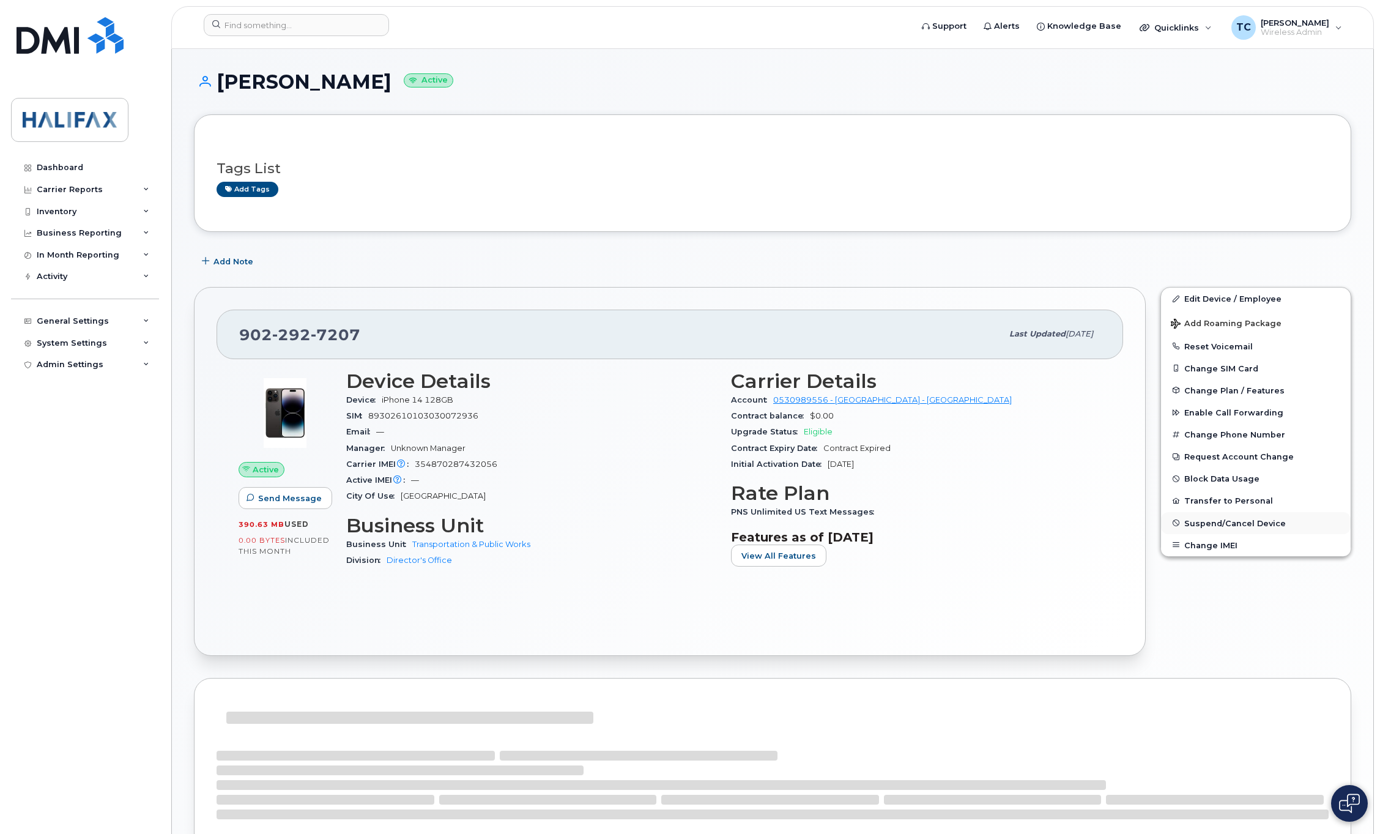
click at [1202, 521] on button "Suspend/Cancel Device" at bounding box center [1256, 523] width 190 height 22
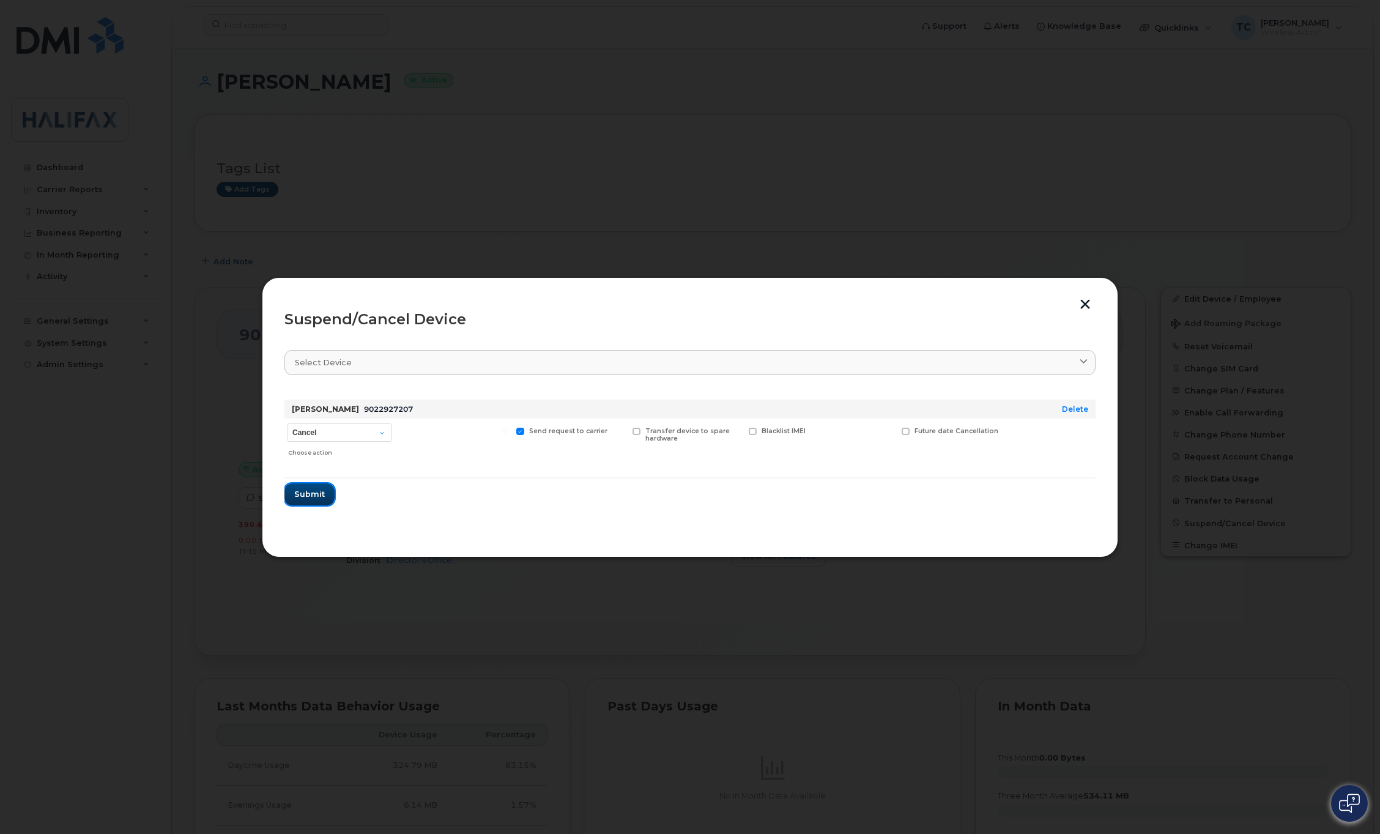
click at [317, 491] on span "Submit" at bounding box center [309, 494] width 31 height 12
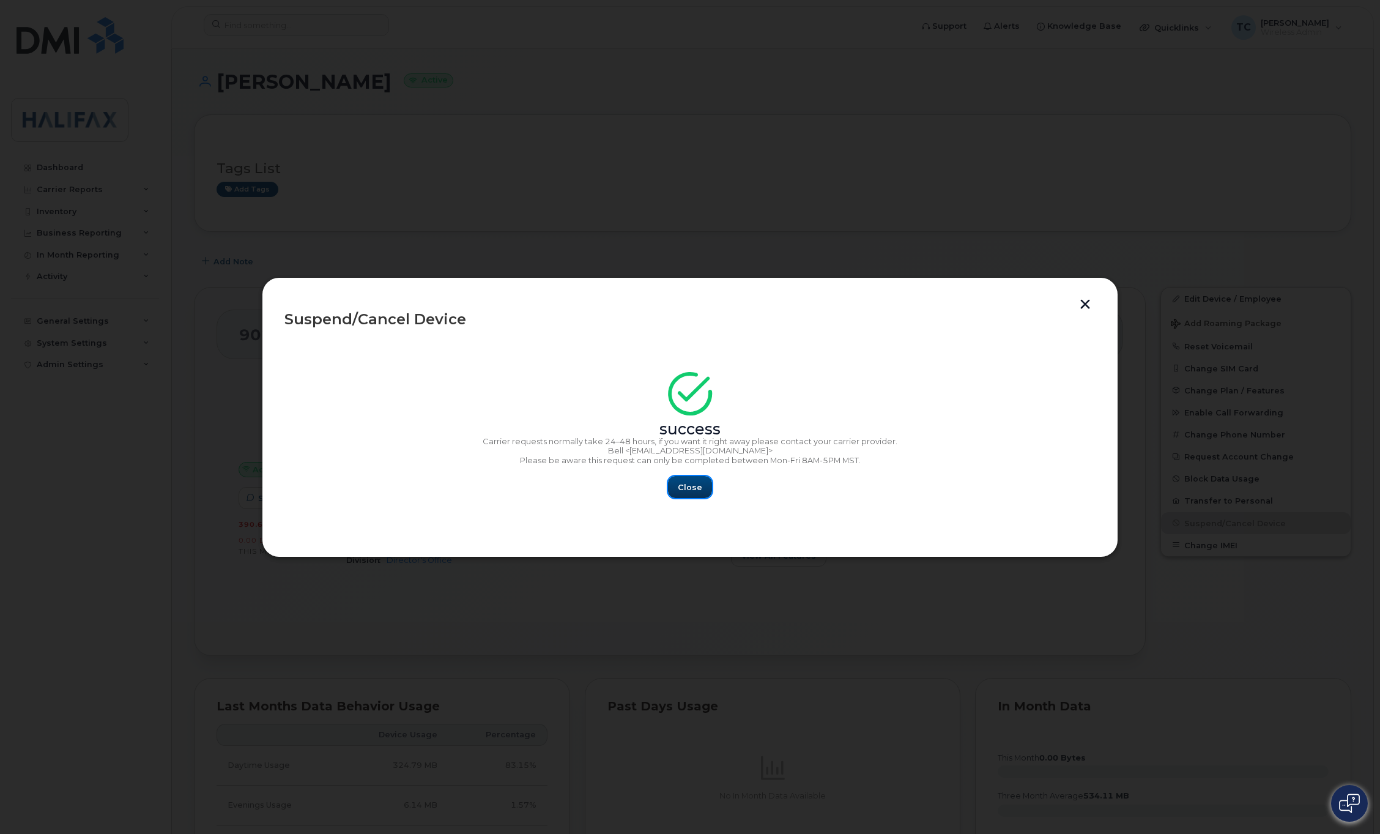
click at [686, 490] on span "Close" at bounding box center [690, 487] width 24 height 12
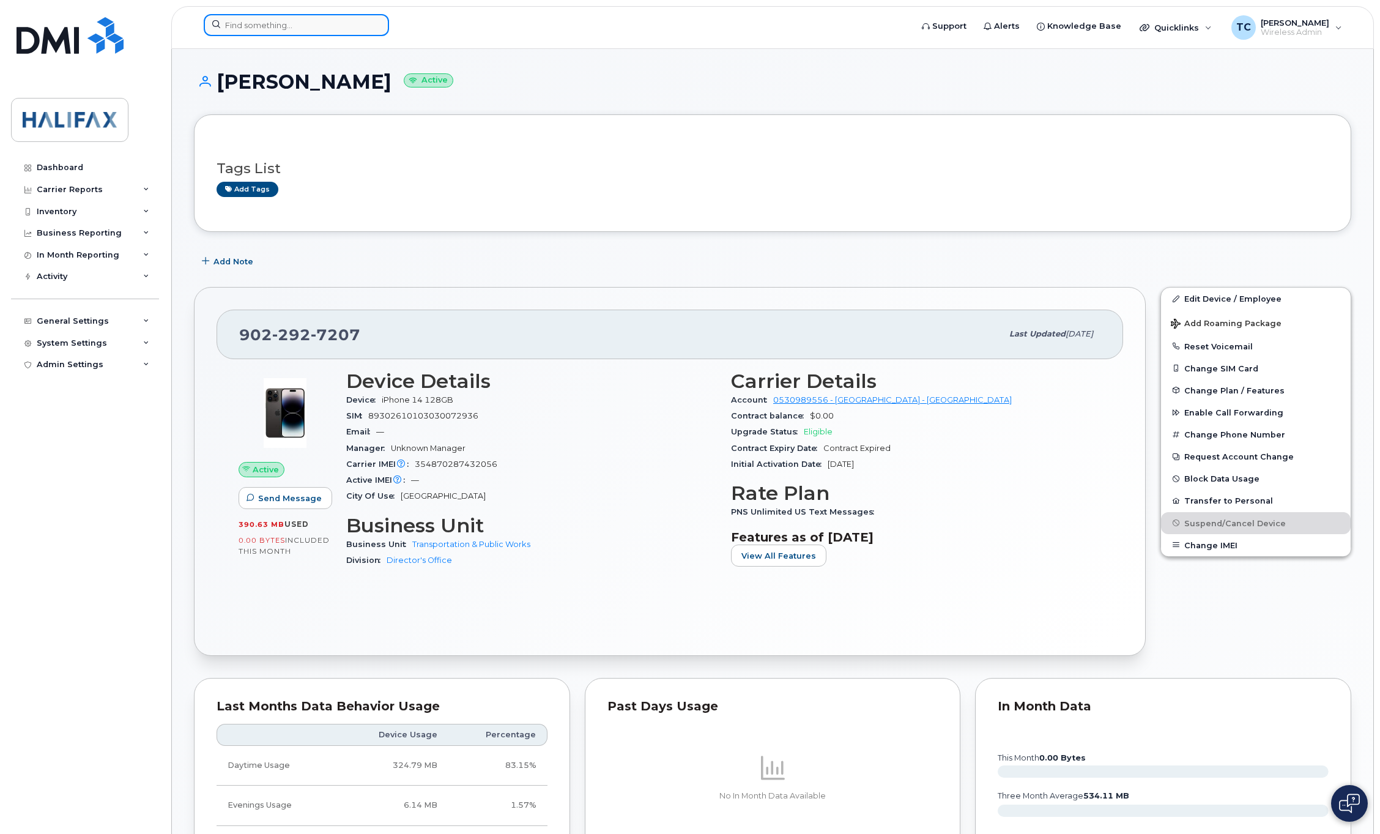
click at [246, 35] on input at bounding box center [296, 25] width 185 height 22
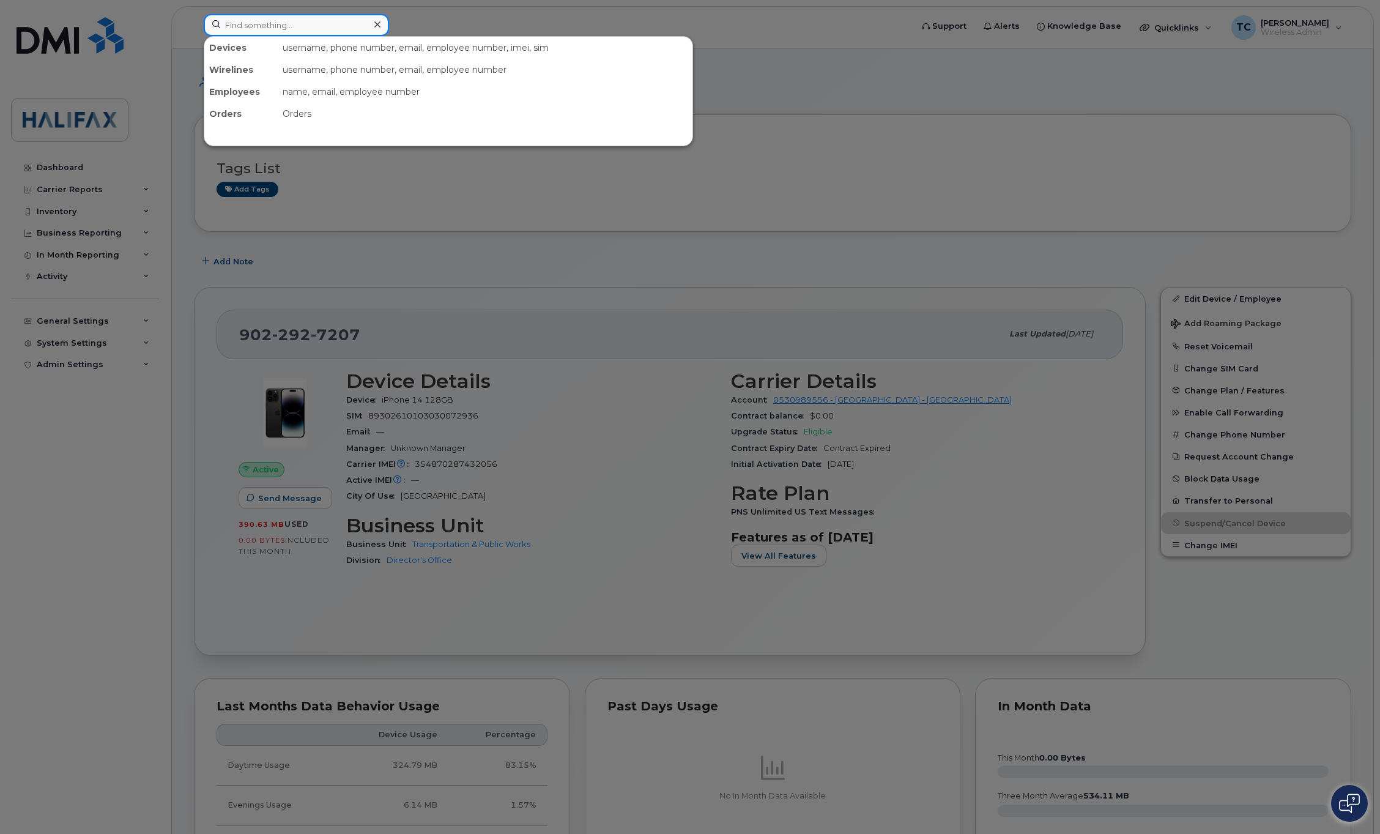
paste input "89302610103030072936"
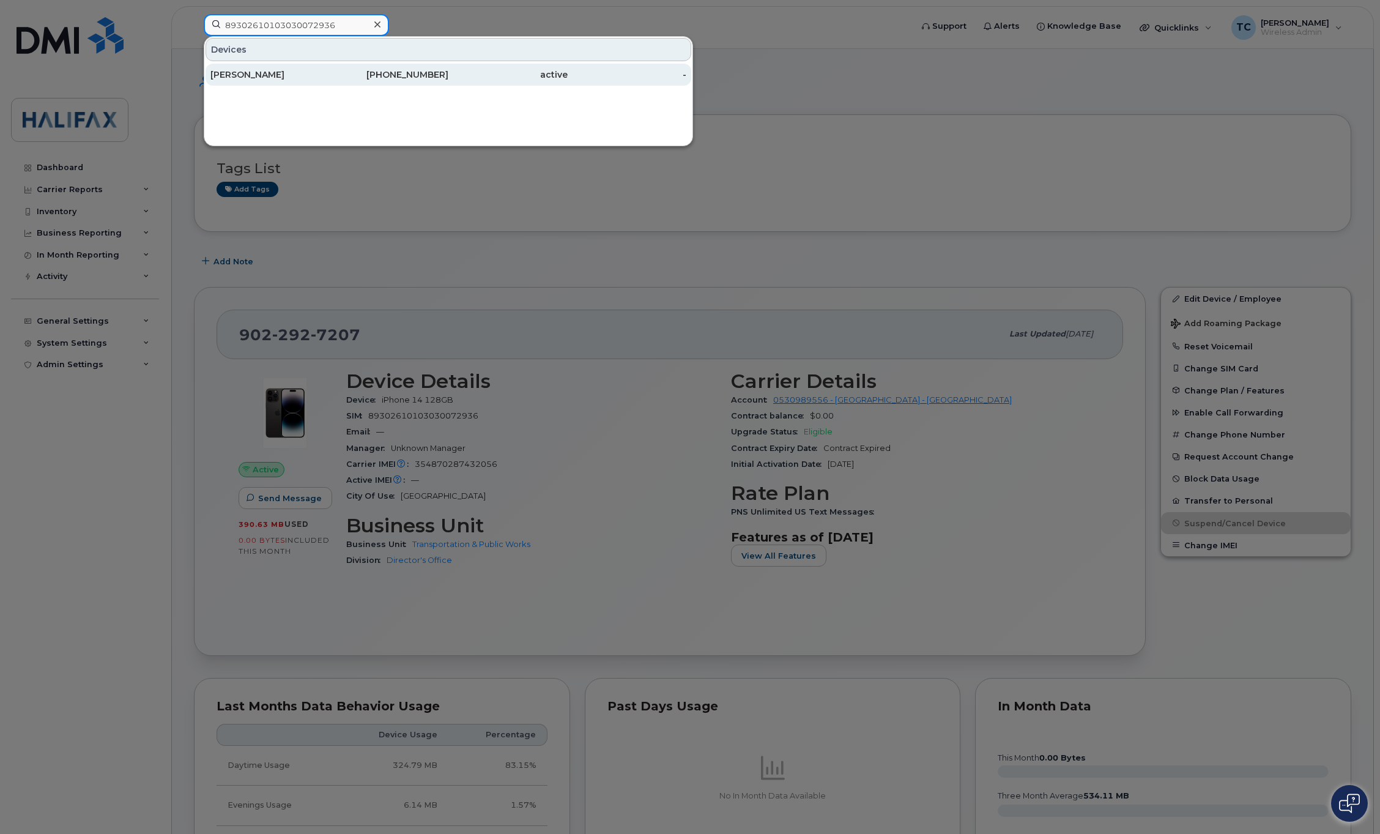
type input "89302610103030072936"
click at [231, 81] on div "[PERSON_NAME]" at bounding box center [269, 74] width 119 height 12
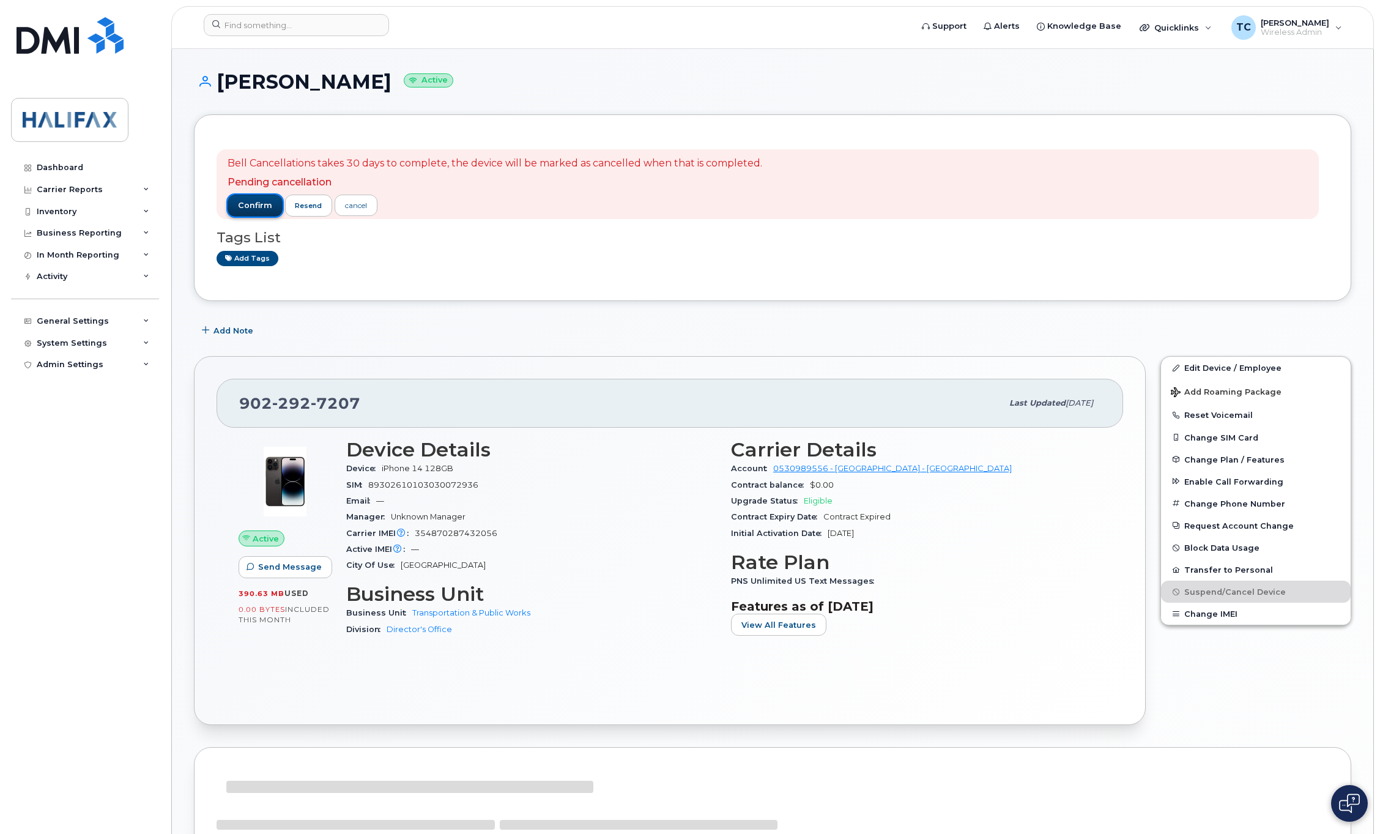
click at [248, 206] on span "confirm" at bounding box center [255, 205] width 34 height 11
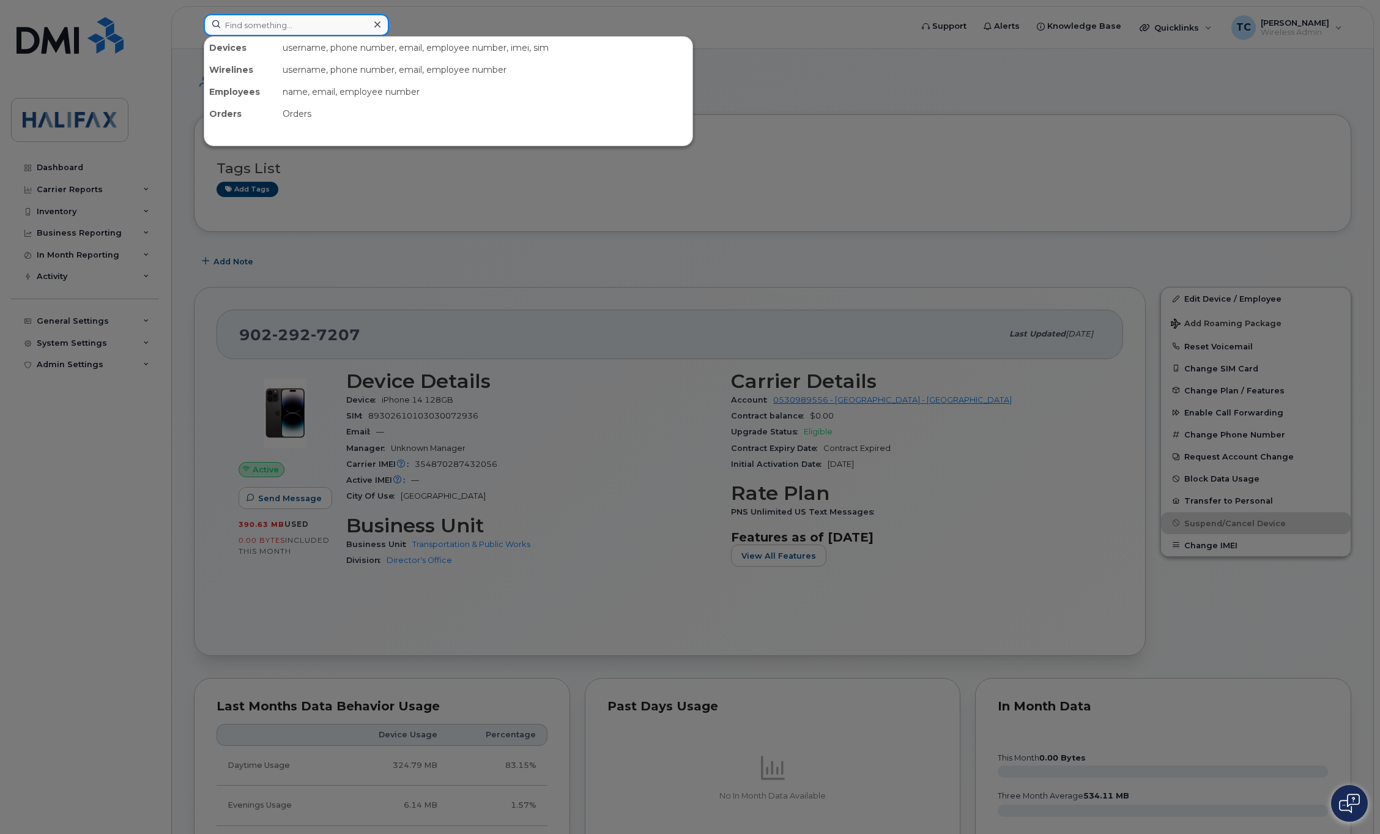
click at [265, 24] on input at bounding box center [296, 25] width 185 height 22
paste input "89302610104370922276"
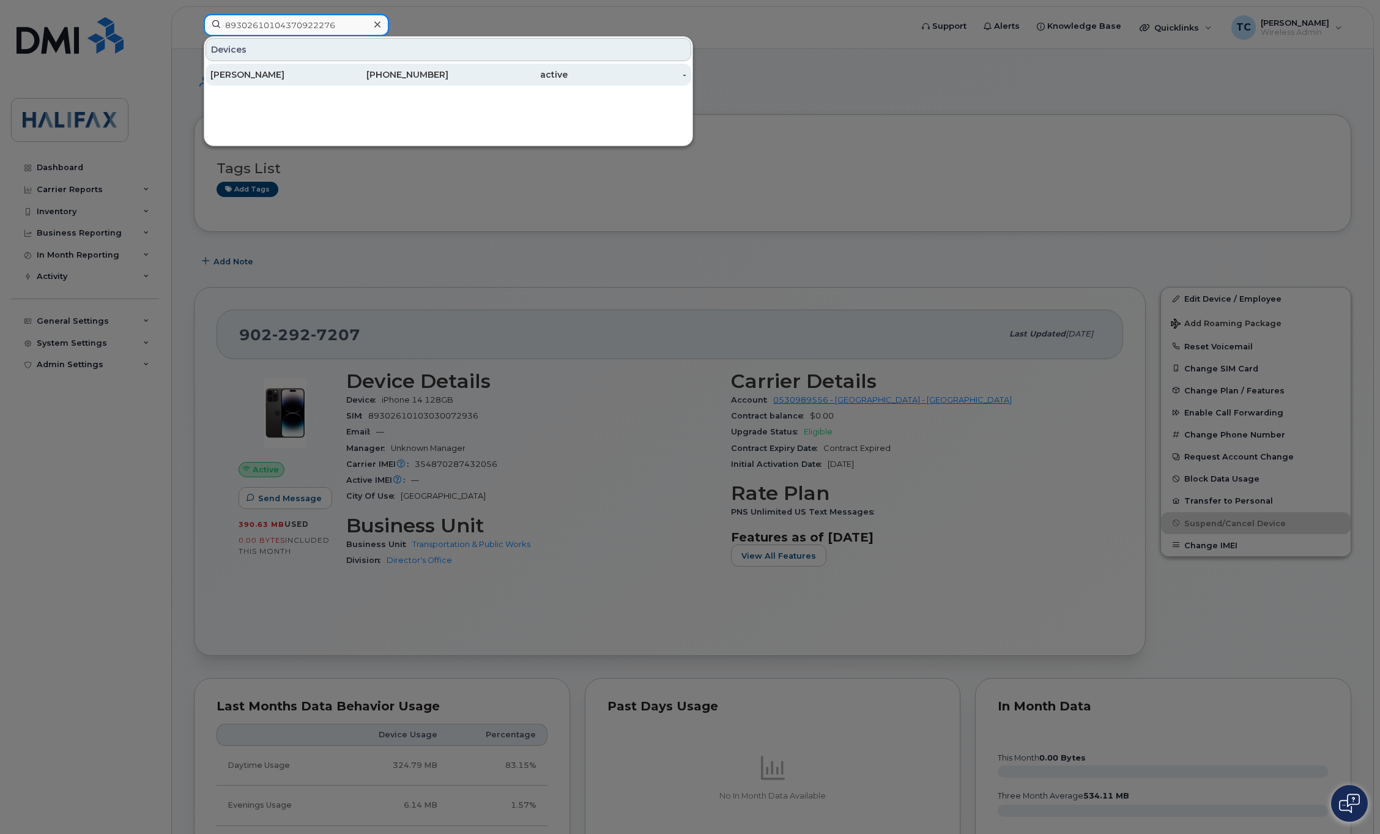
type input "89302610104370922276"
click at [265, 70] on div "[PERSON_NAME]" at bounding box center [269, 74] width 119 height 12
